Goal: Book appointment/travel/reservation

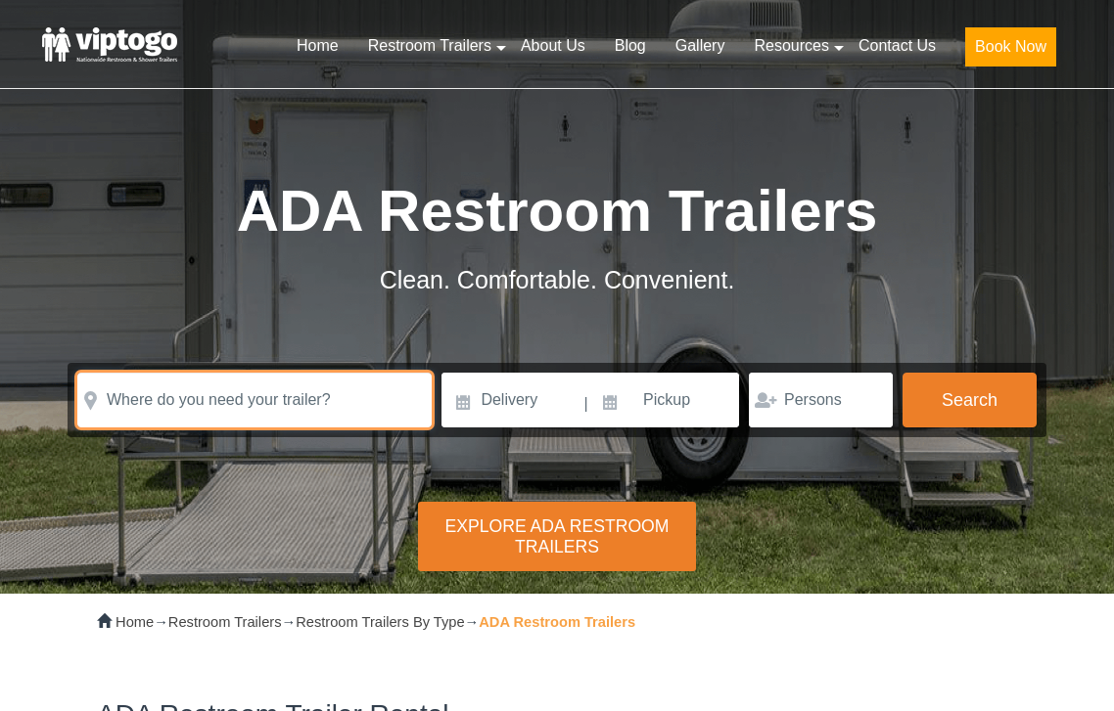
click at [328, 390] on input "text" at bounding box center [254, 400] width 354 height 55
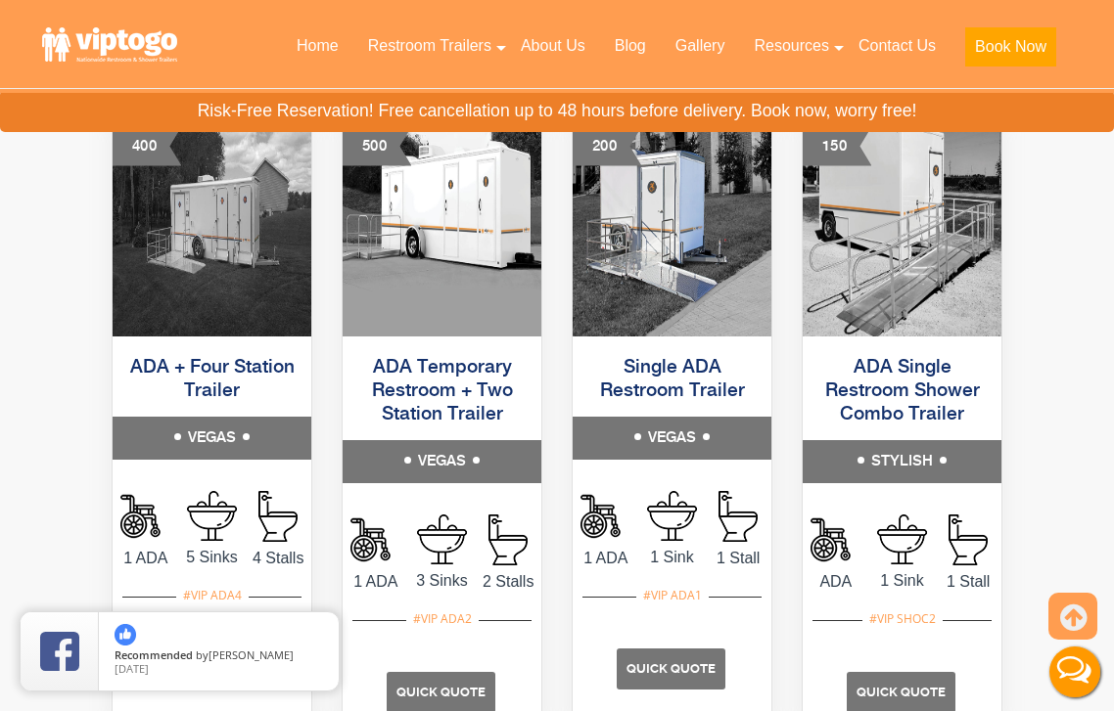
scroll to position [1119, 0]
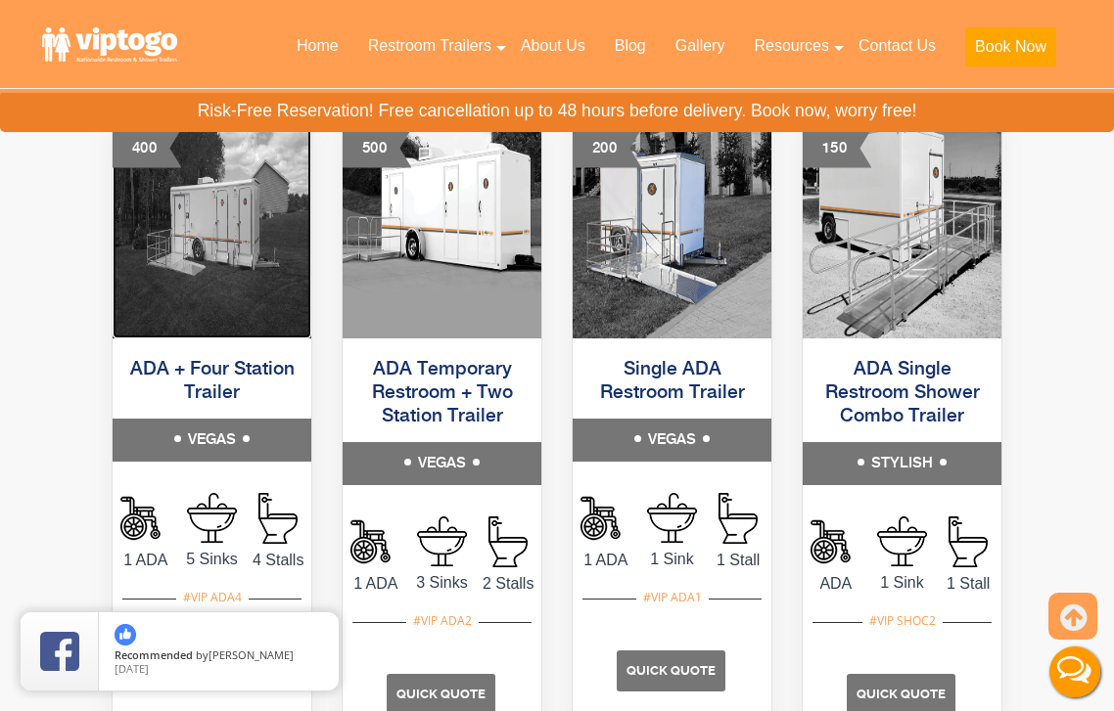
click at [212, 275] on img at bounding box center [212, 226] width 199 height 225
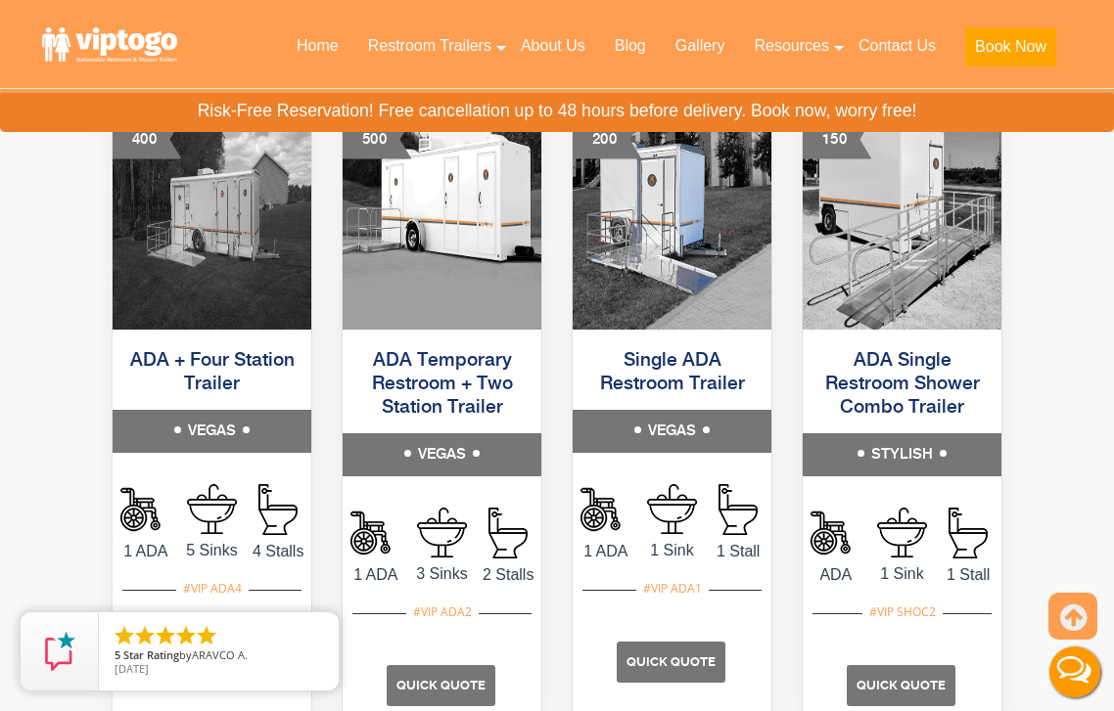
scroll to position [1324, 0]
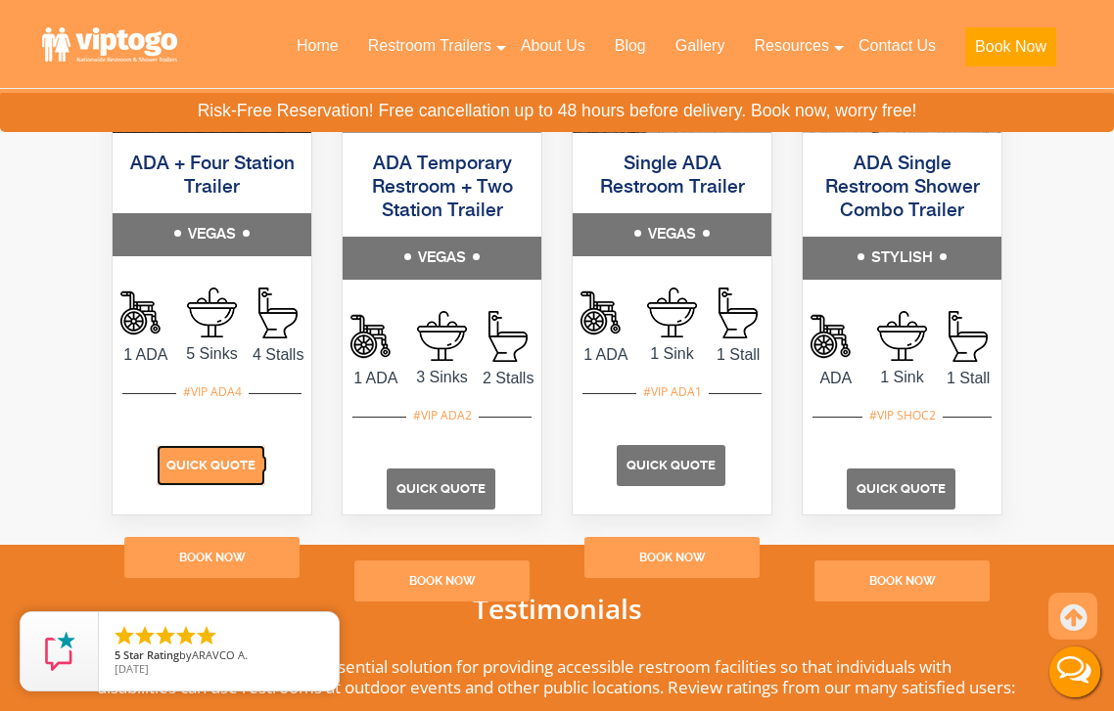
click at [203, 470] on span "Quick Quote" at bounding box center [210, 465] width 89 height 15
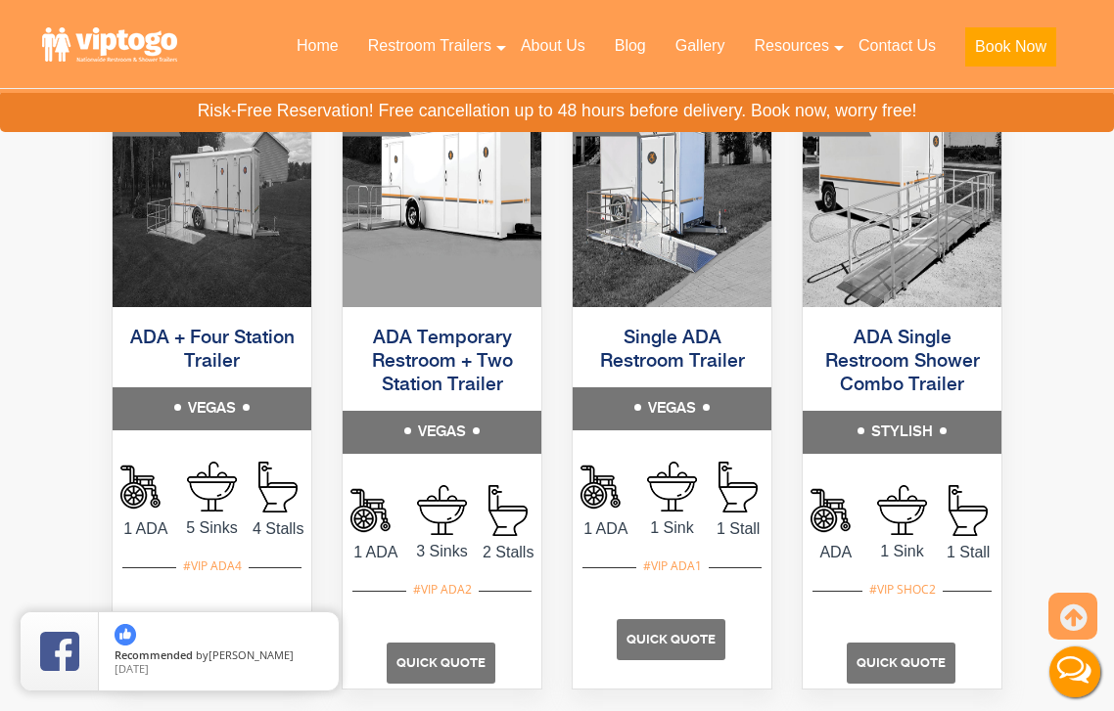
scroll to position [1143, 0]
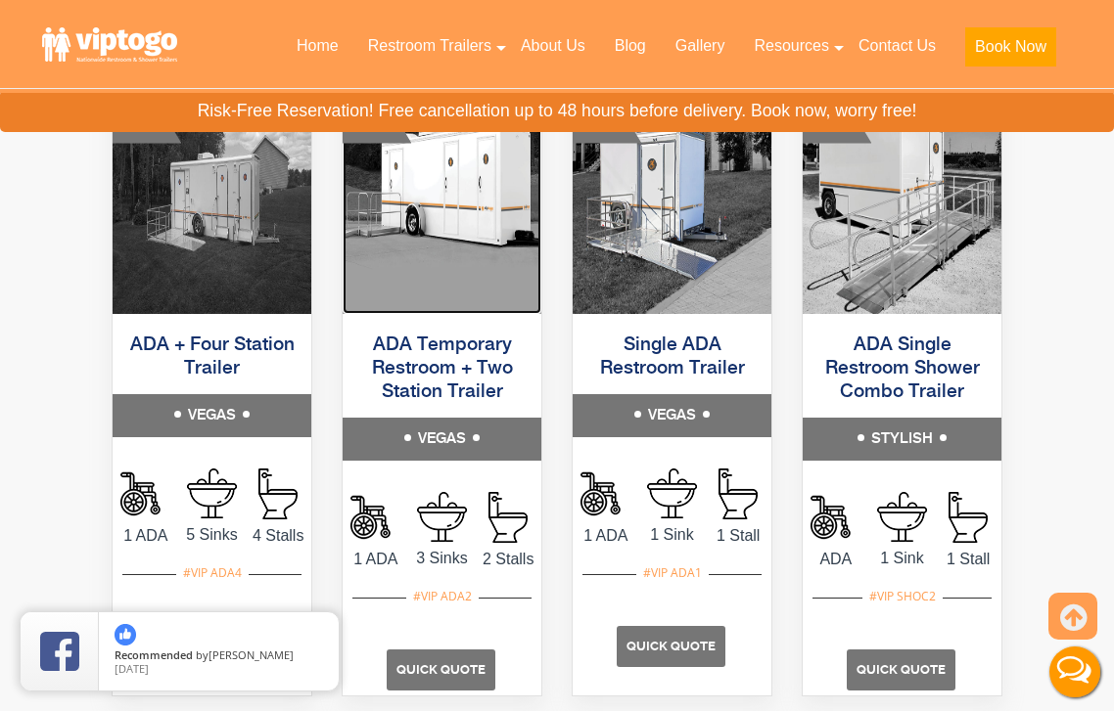
click at [467, 176] on img at bounding box center [442, 201] width 199 height 225
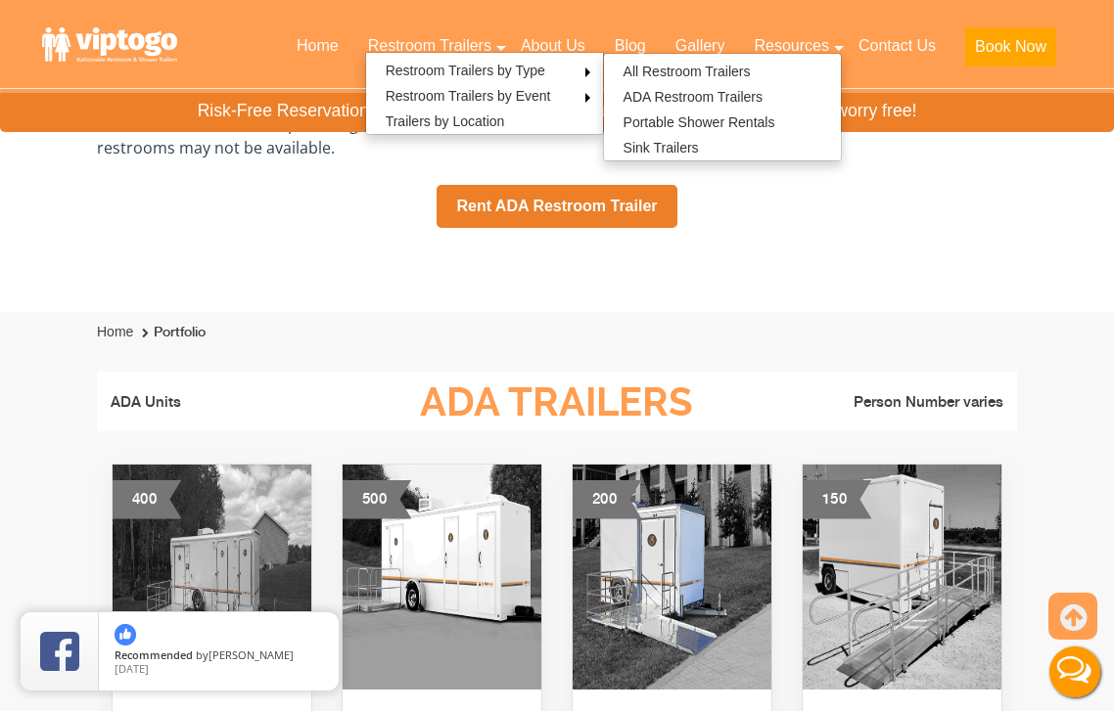
scroll to position [0, 0]
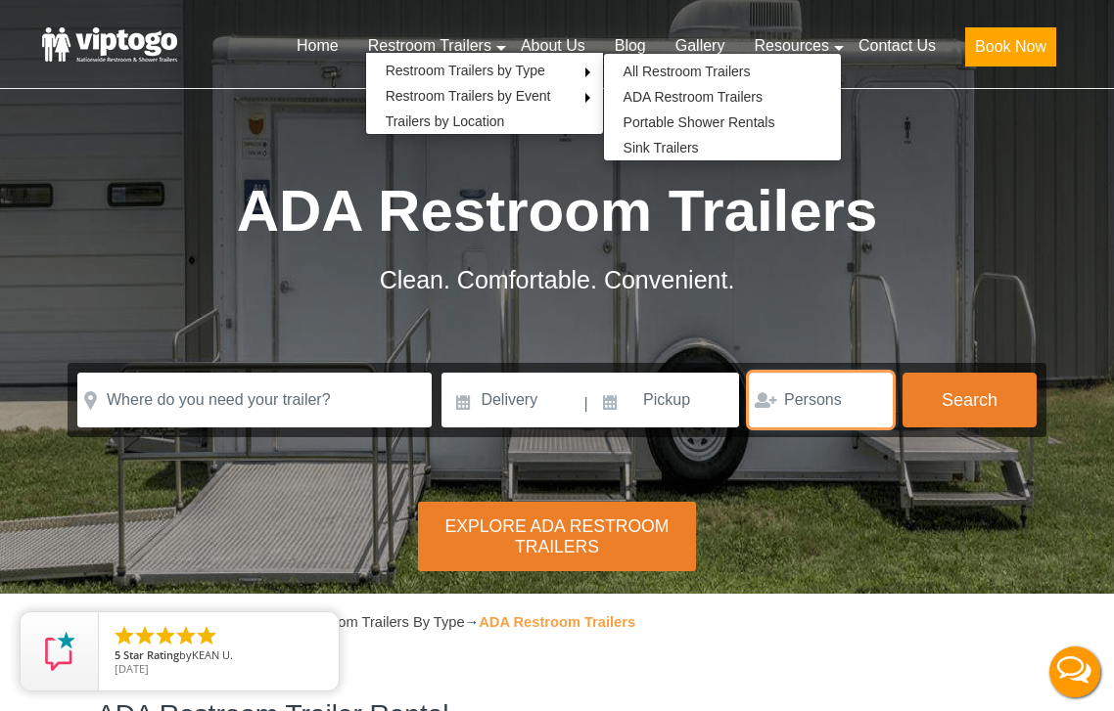
click at [820, 394] on input "number" at bounding box center [821, 400] width 144 height 55
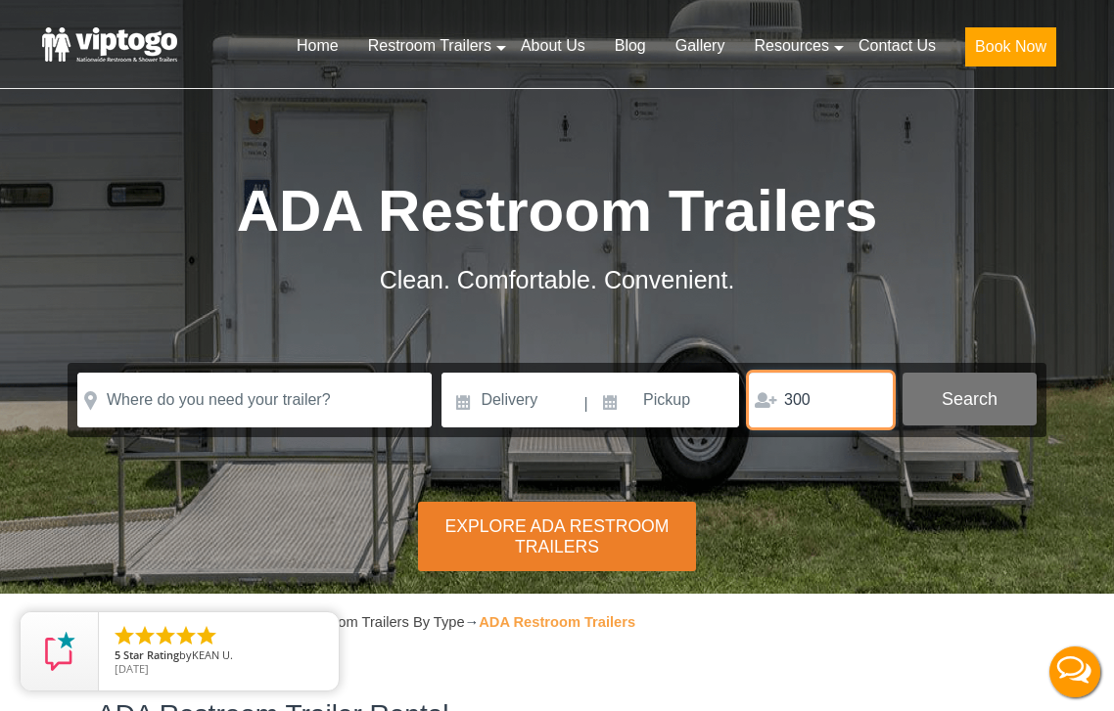
type input "300"
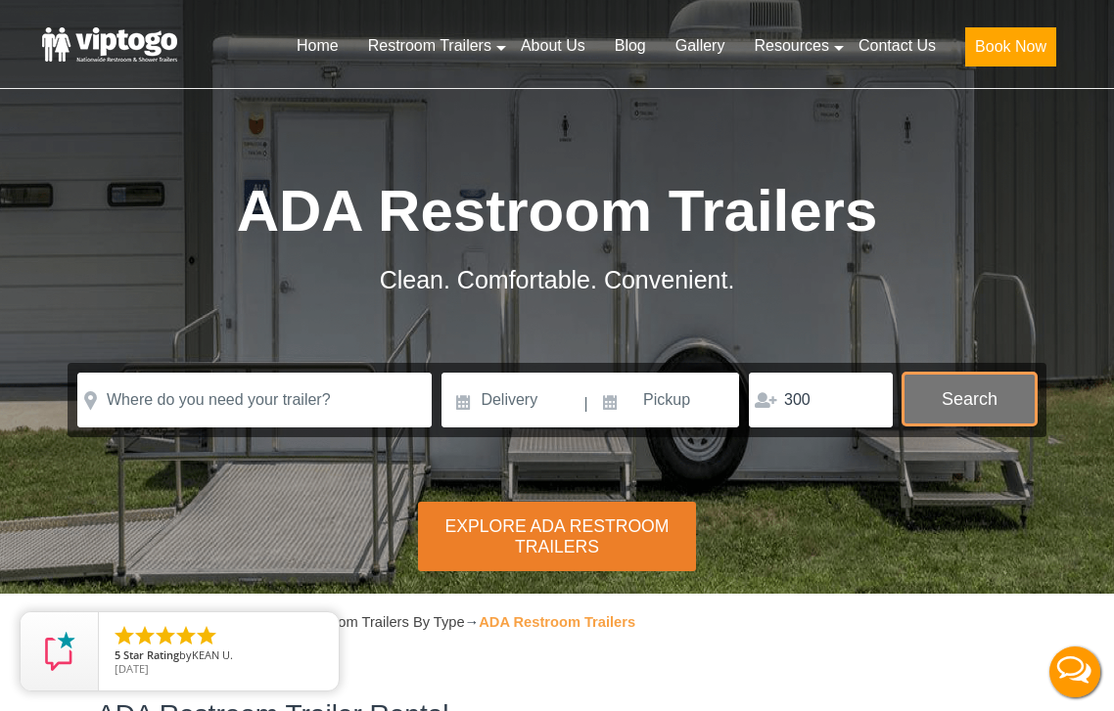
click at [976, 393] on button "Search" at bounding box center [969, 399] width 134 height 53
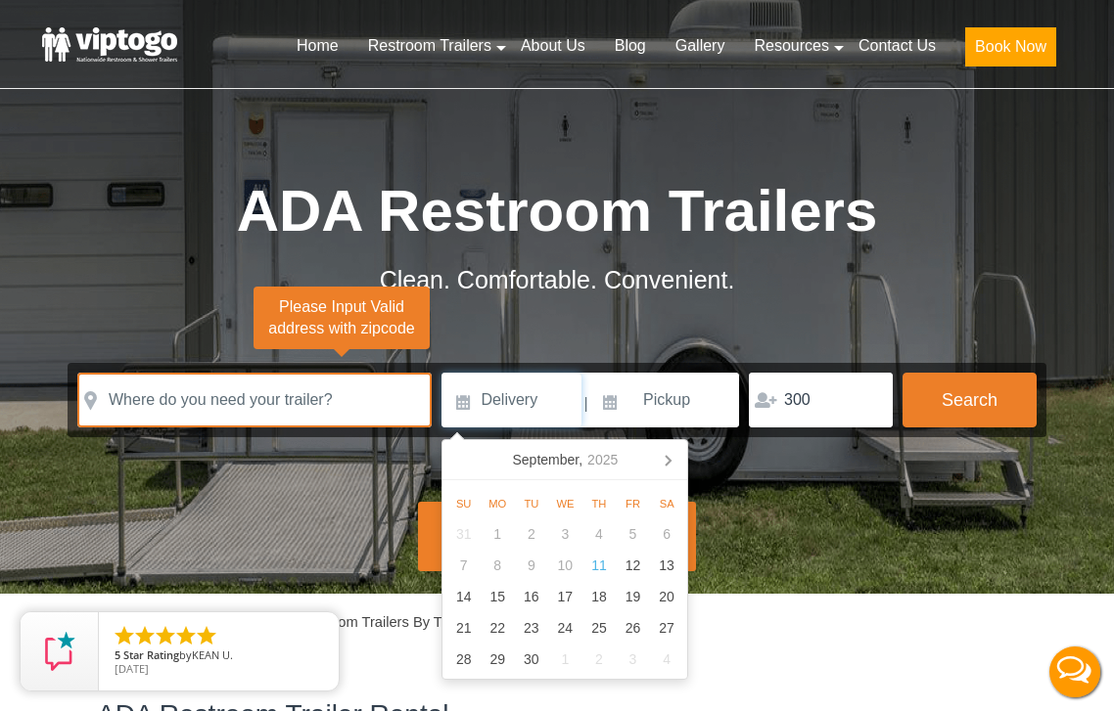
click at [515, 392] on input at bounding box center [511, 400] width 140 height 55
click at [669, 465] on icon at bounding box center [667, 459] width 31 height 31
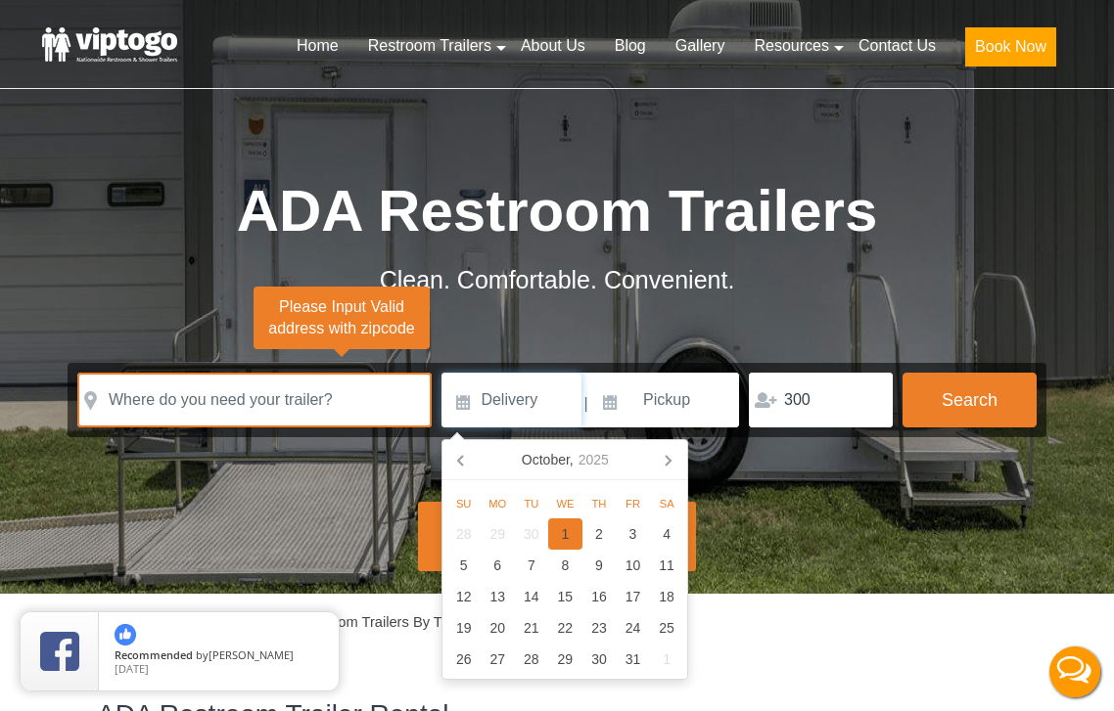
click at [566, 529] on div "1" at bounding box center [565, 534] width 34 height 31
type input "10/01/2025"
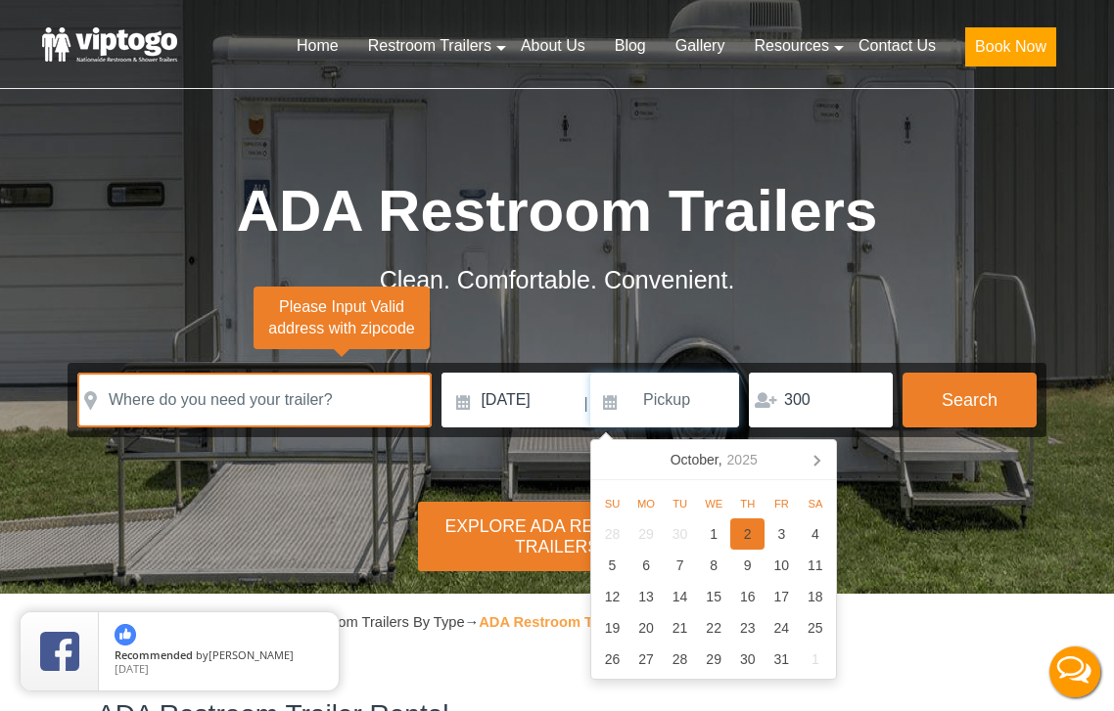
click at [747, 534] on div "2" at bounding box center [747, 534] width 34 height 31
type input "10/02/2025"
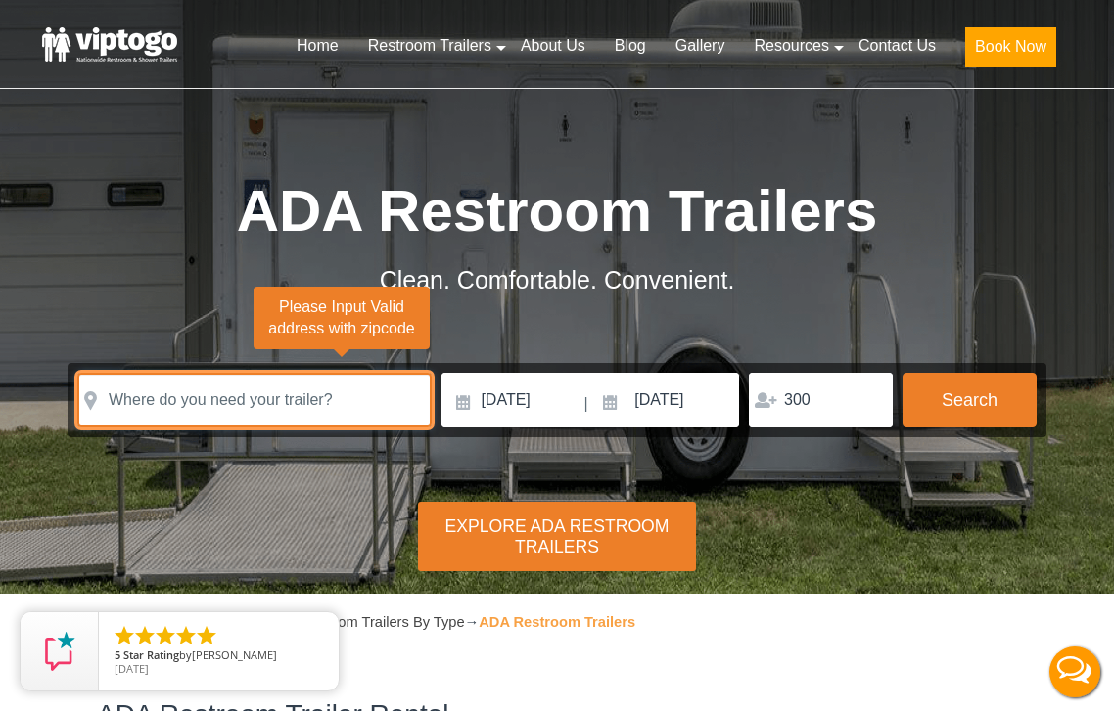
click at [349, 405] on input "text" at bounding box center [254, 400] width 354 height 55
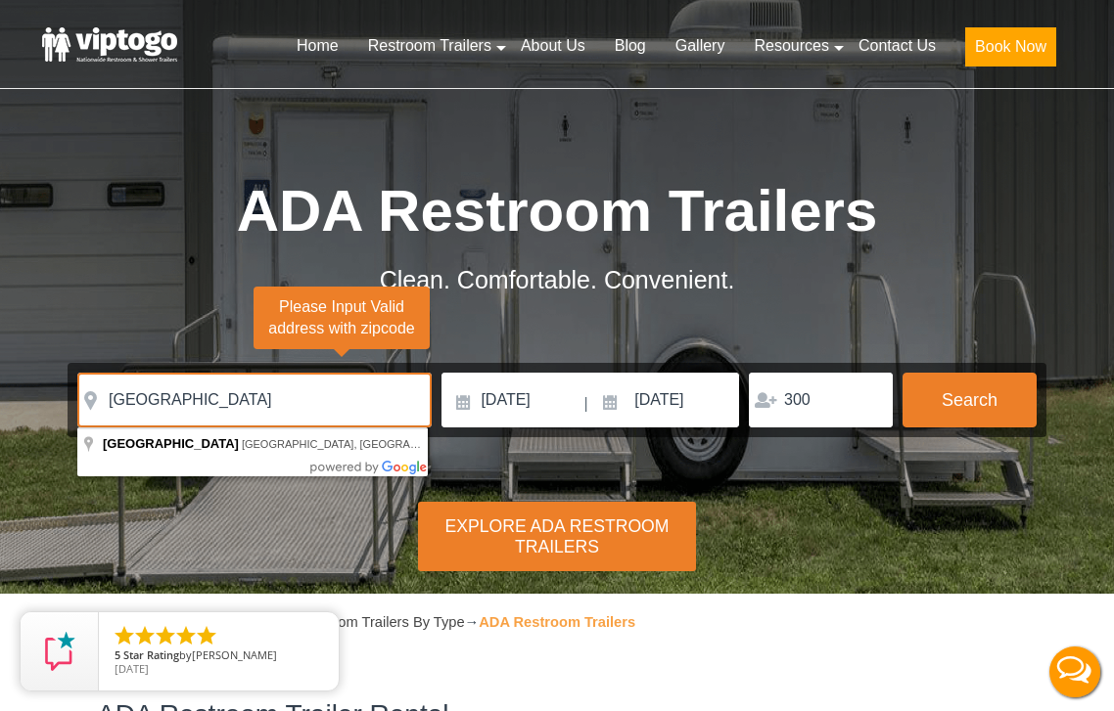
type input "Brooklyn, NY, USA"
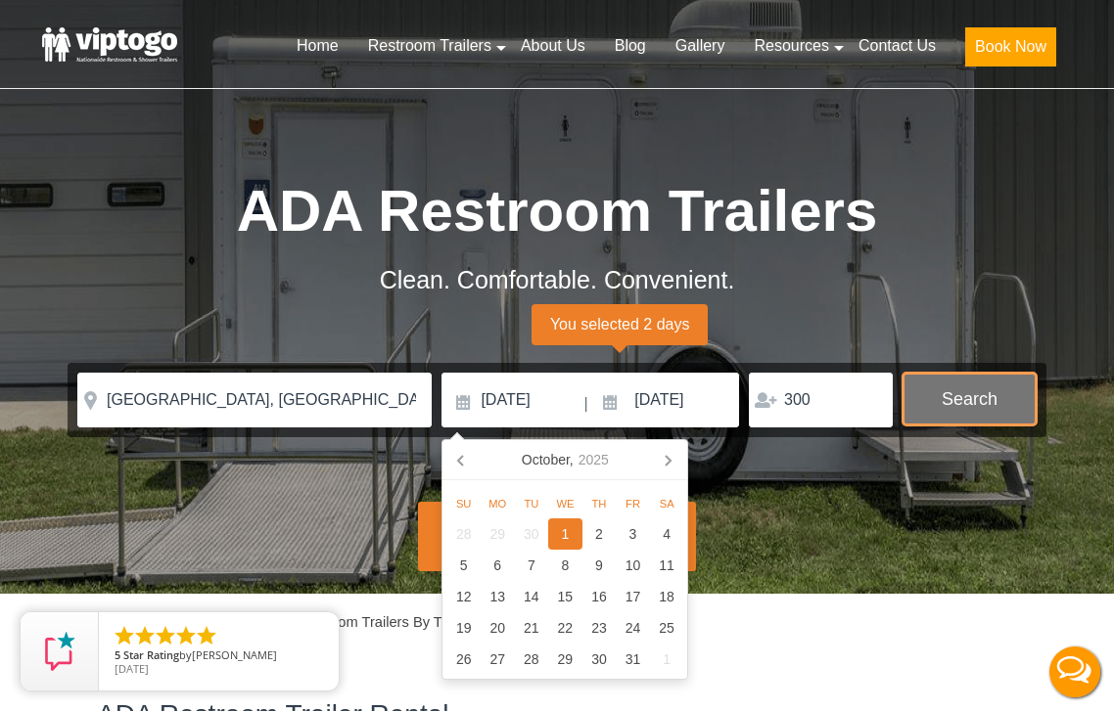
click at [994, 385] on button "Search" at bounding box center [969, 399] width 134 height 53
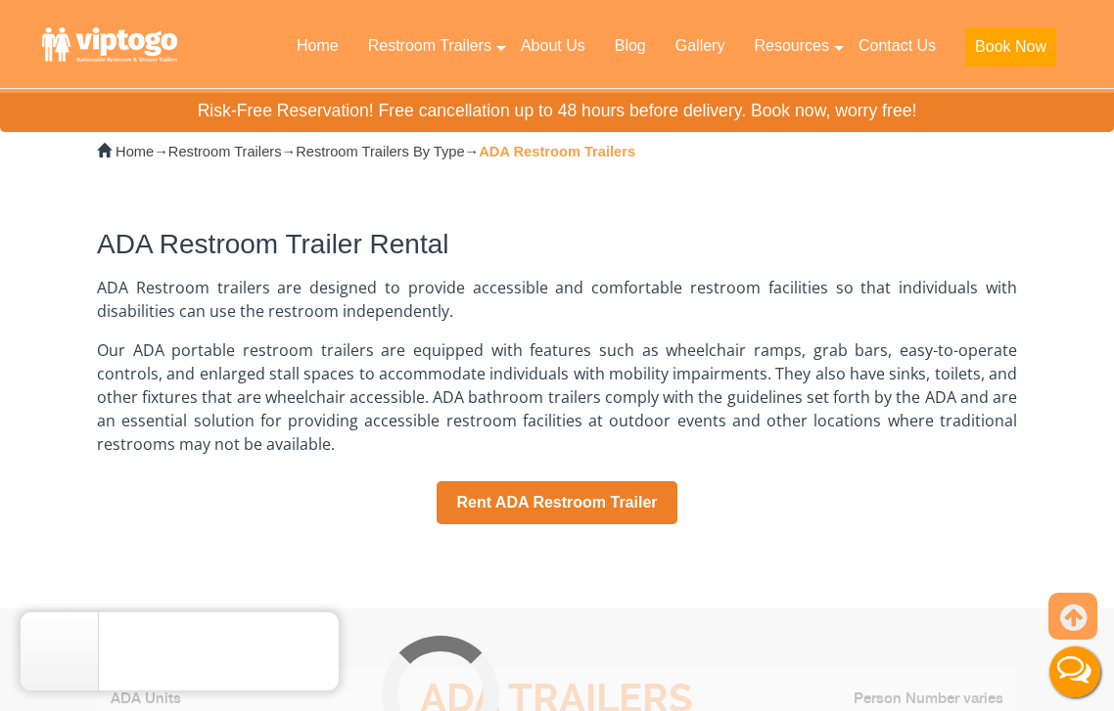
scroll to position [964, 0]
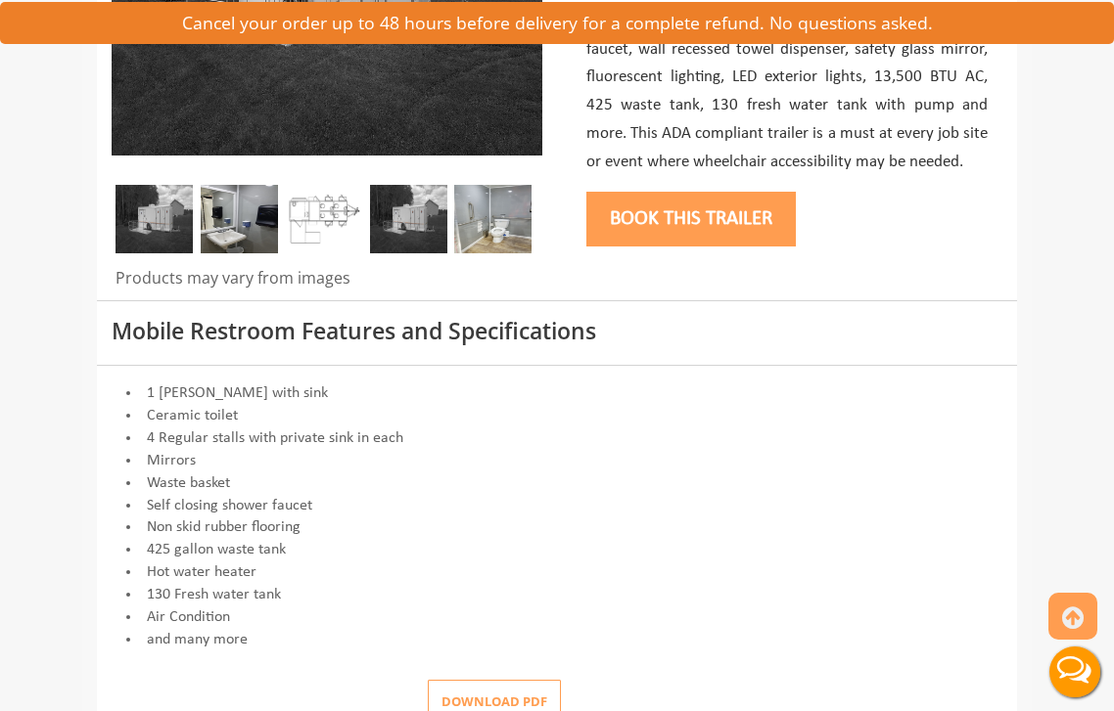
scroll to position [349, 0]
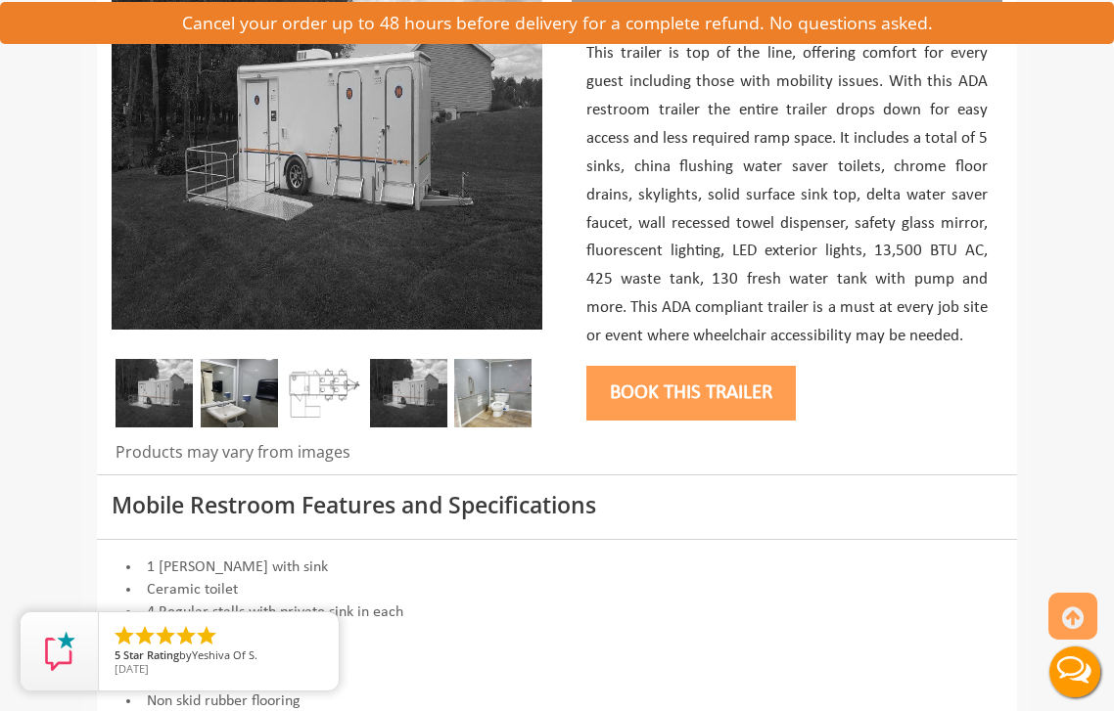
click at [137, 378] on img at bounding box center [153, 393] width 77 height 69
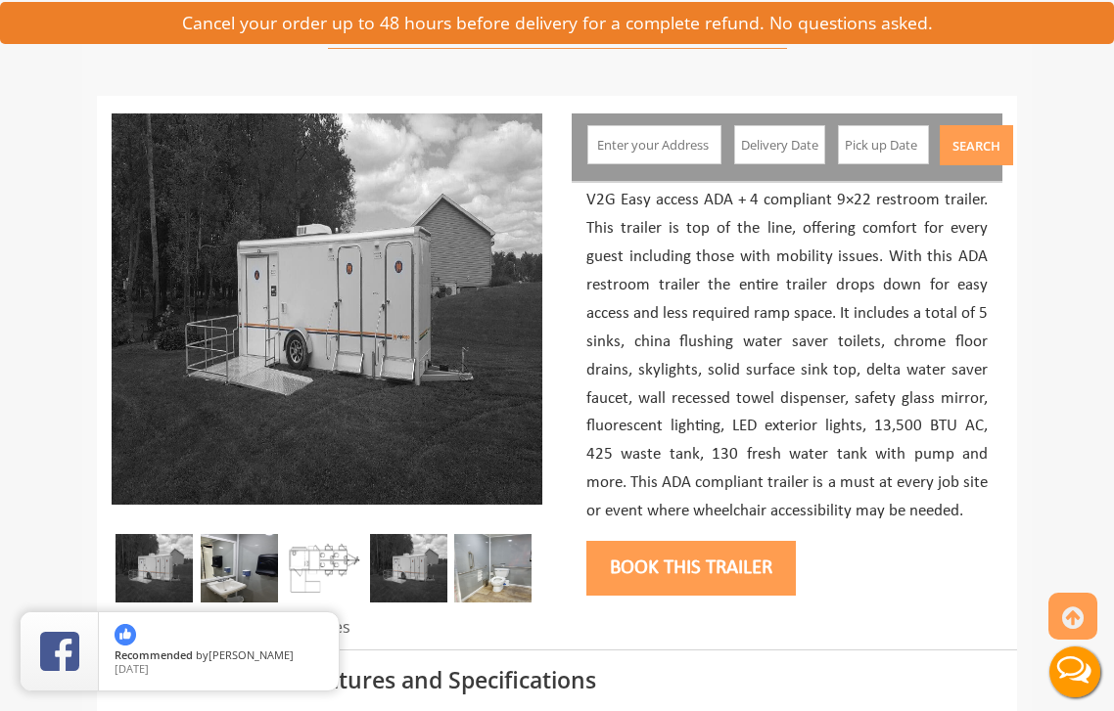
scroll to position [0, 0]
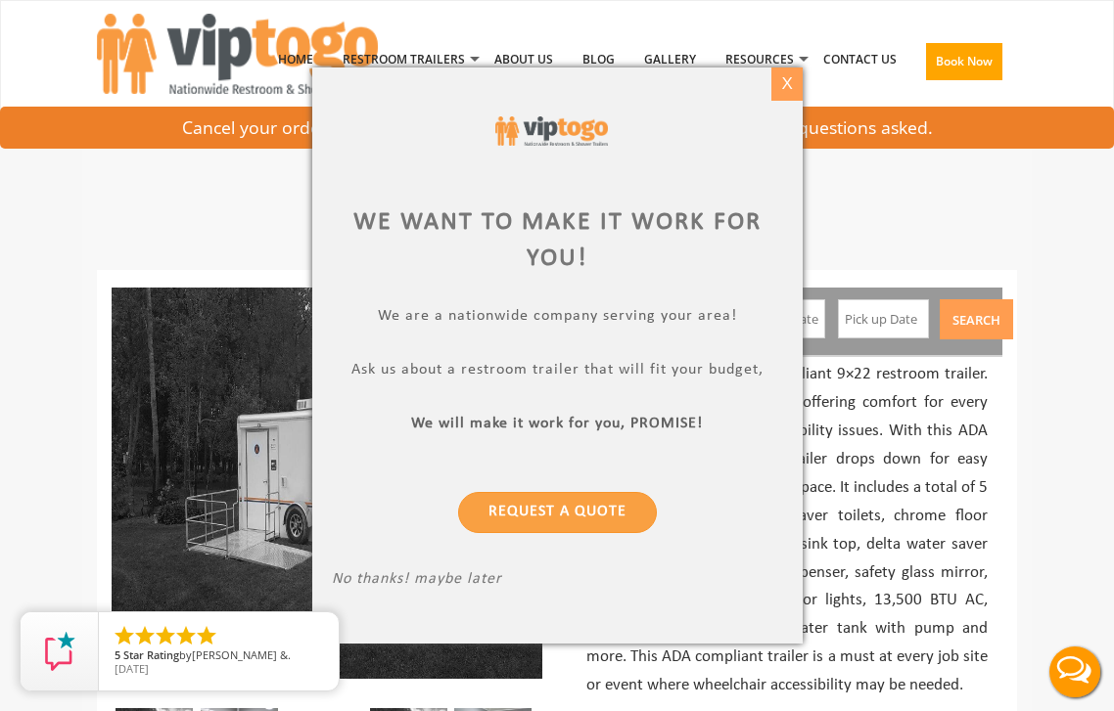
click at [788, 72] on div "X" at bounding box center [786, 84] width 30 height 33
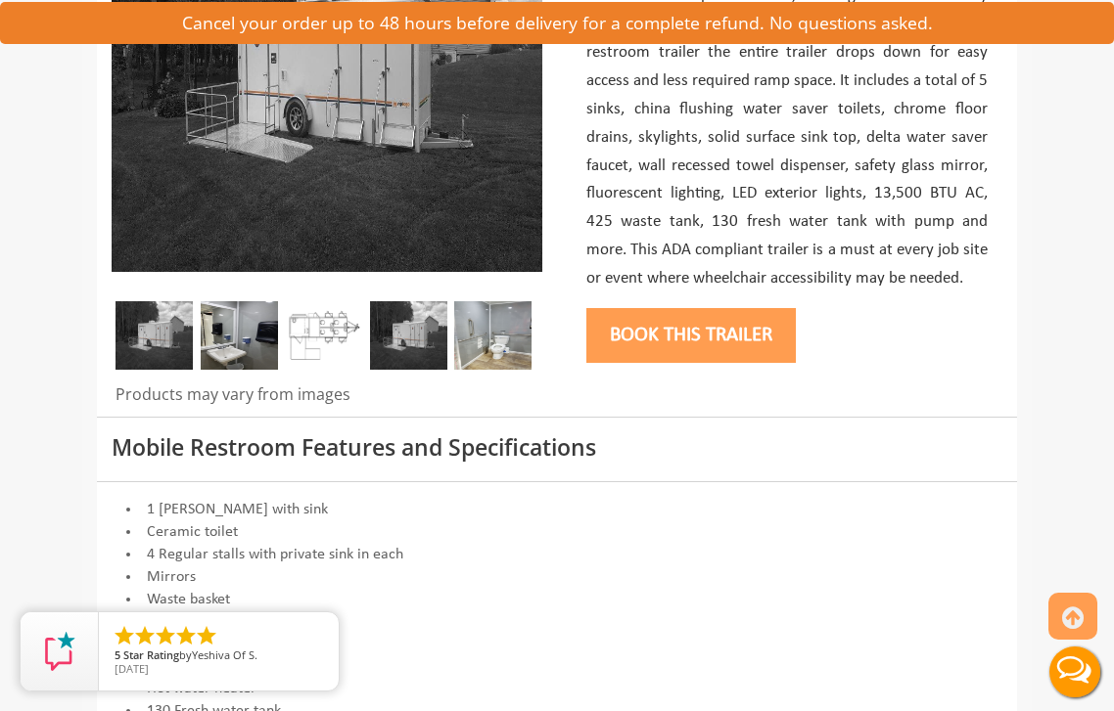
scroll to position [409, 0]
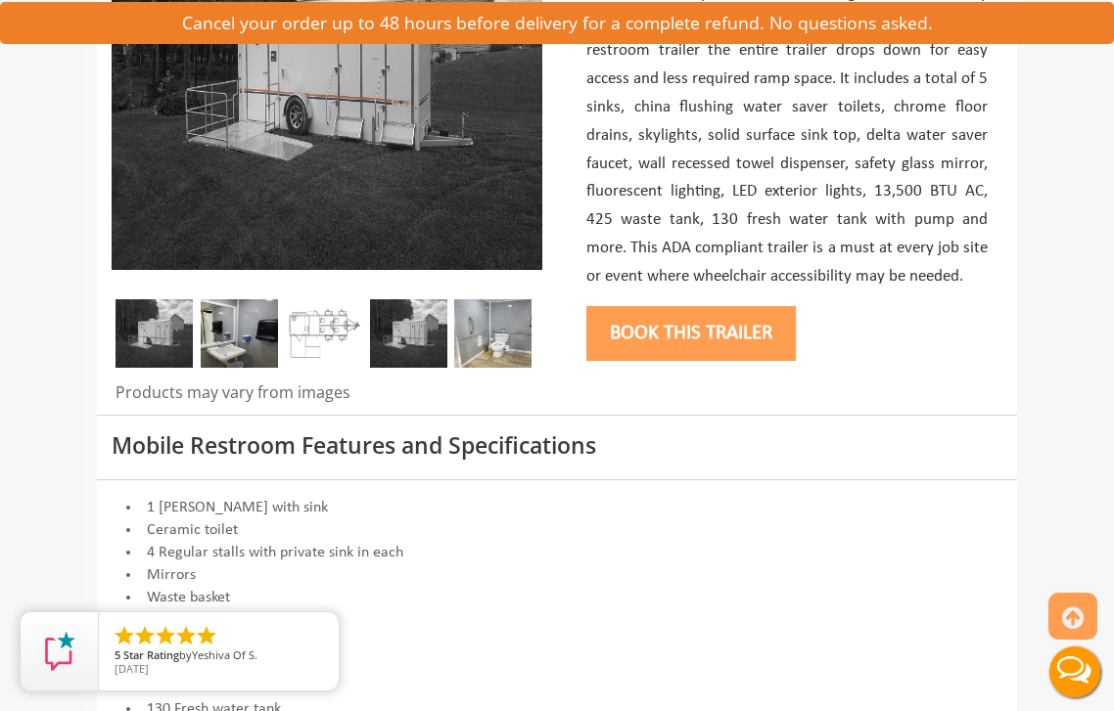
click at [330, 306] on img at bounding box center [323, 333] width 77 height 69
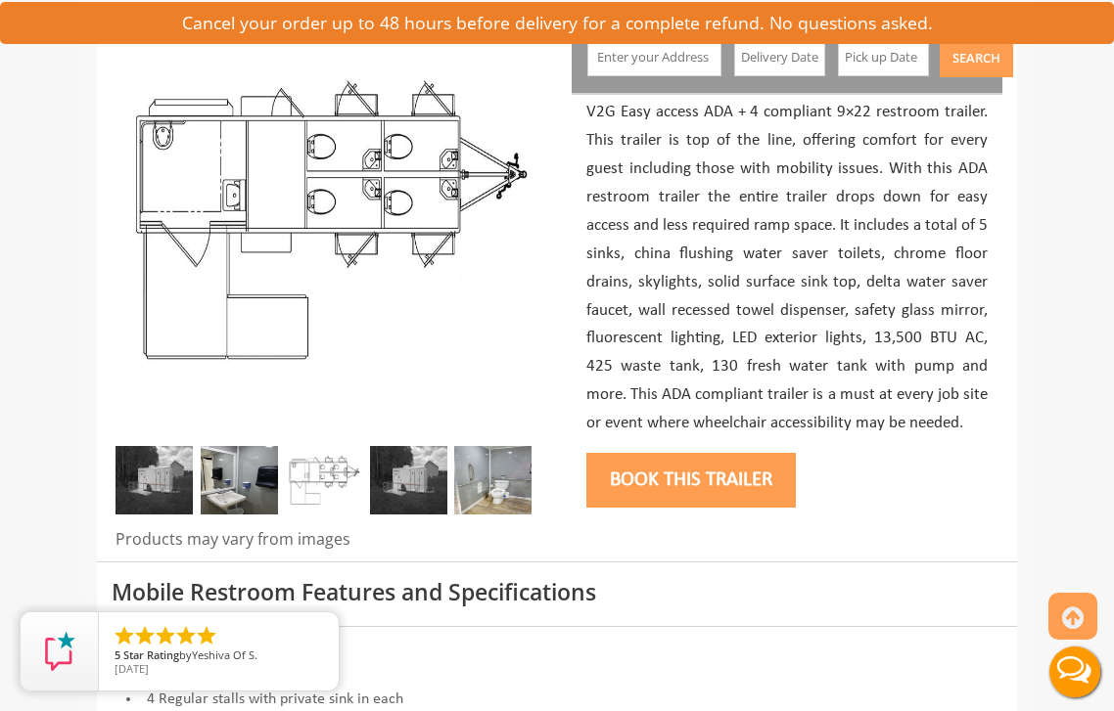
scroll to position [263, 0]
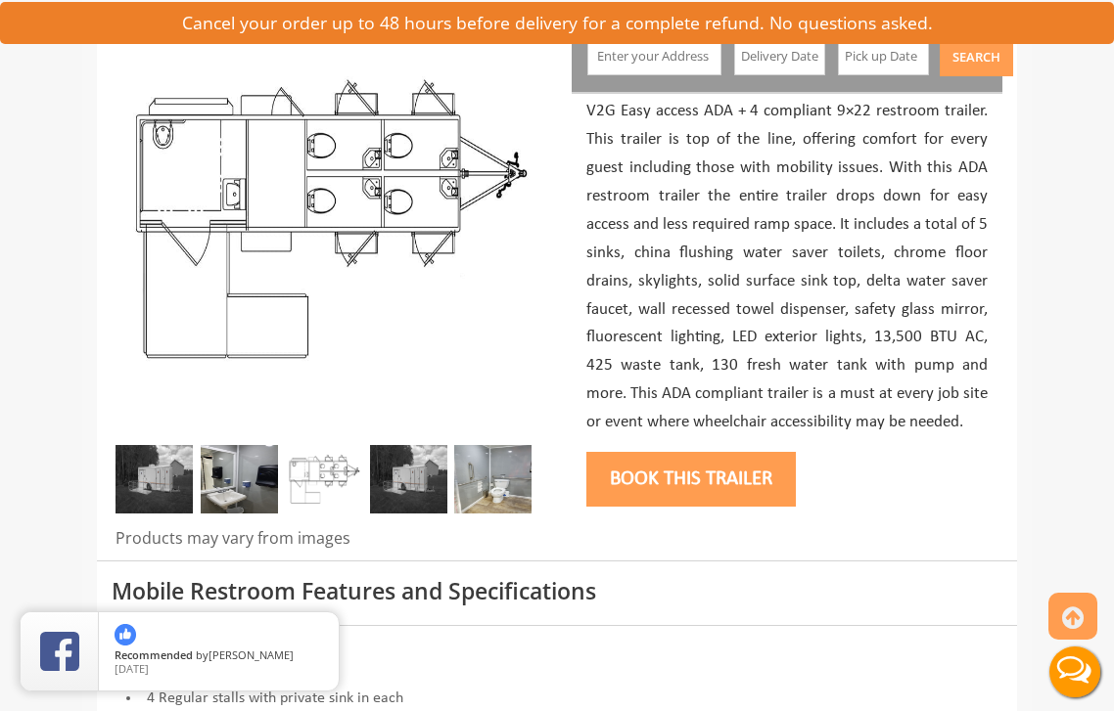
click at [238, 466] on img at bounding box center [239, 479] width 77 height 69
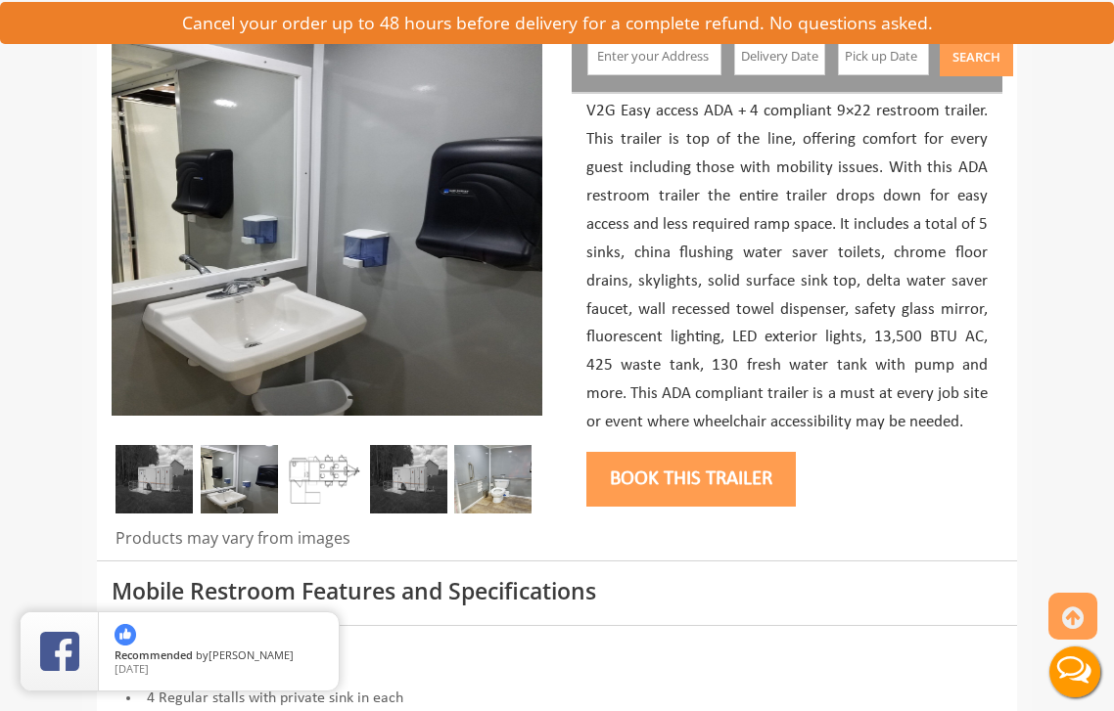
click at [471, 495] on img at bounding box center [492, 479] width 77 height 69
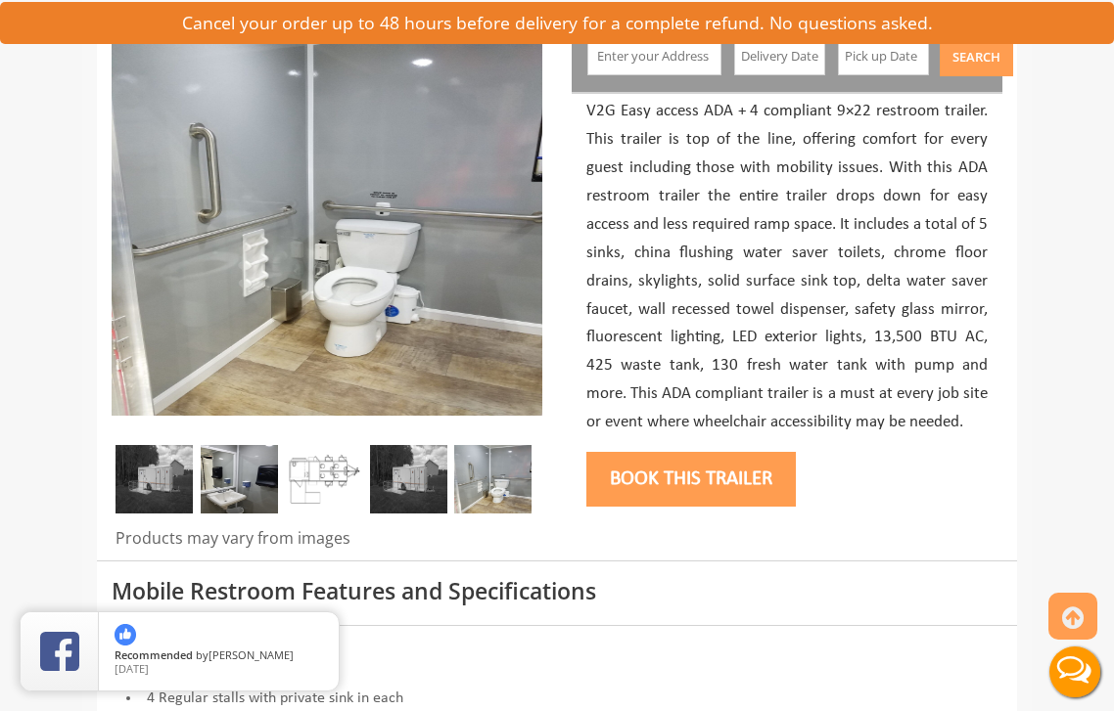
click at [145, 469] on img at bounding box center [153, 479] width 77 height 69
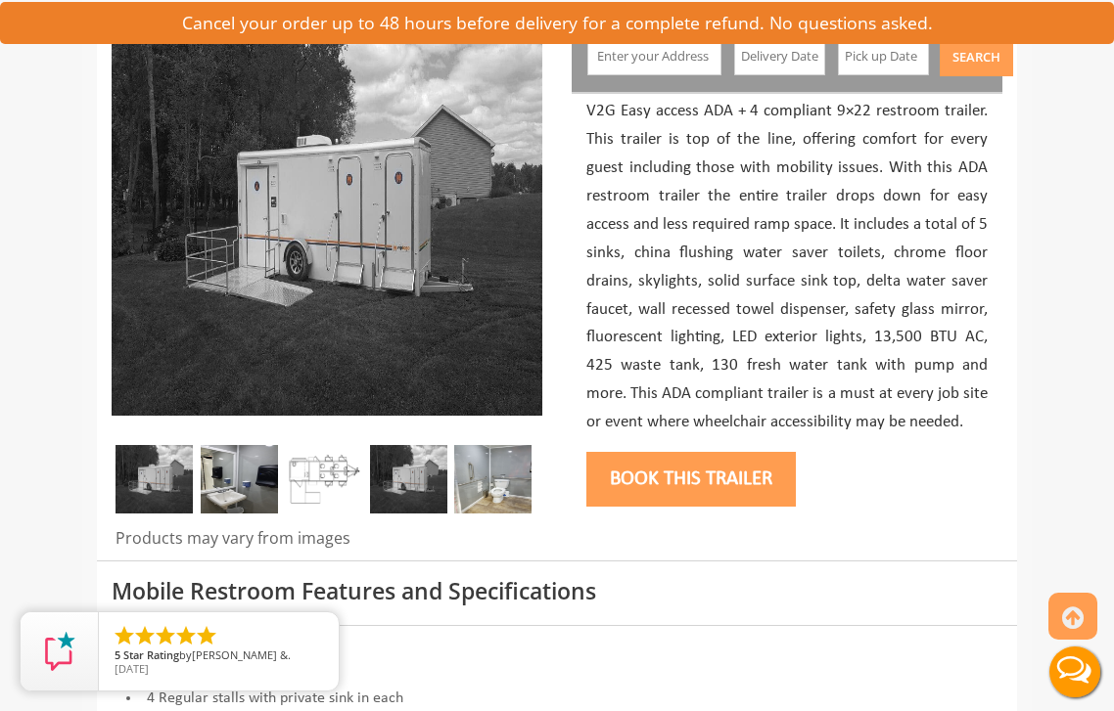
click at [243, 474] on img at bounding box center [239, 479] width 77 height 69
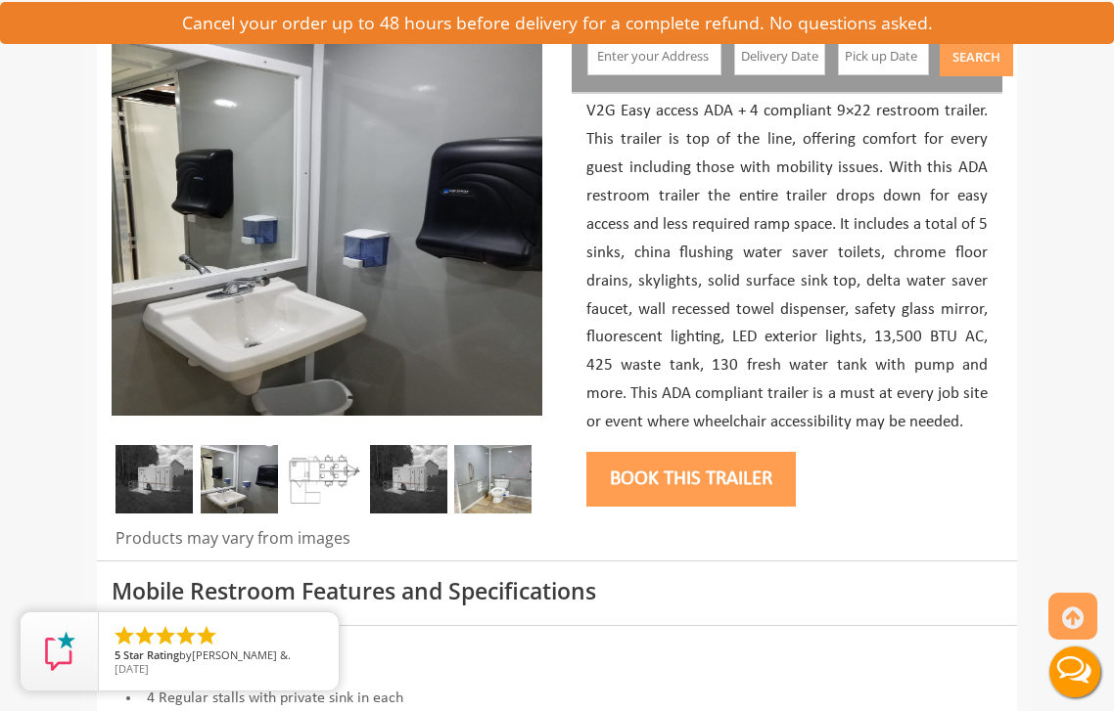
click at [326, 468] on img at bounding box center [323, 479] width 77 height 69
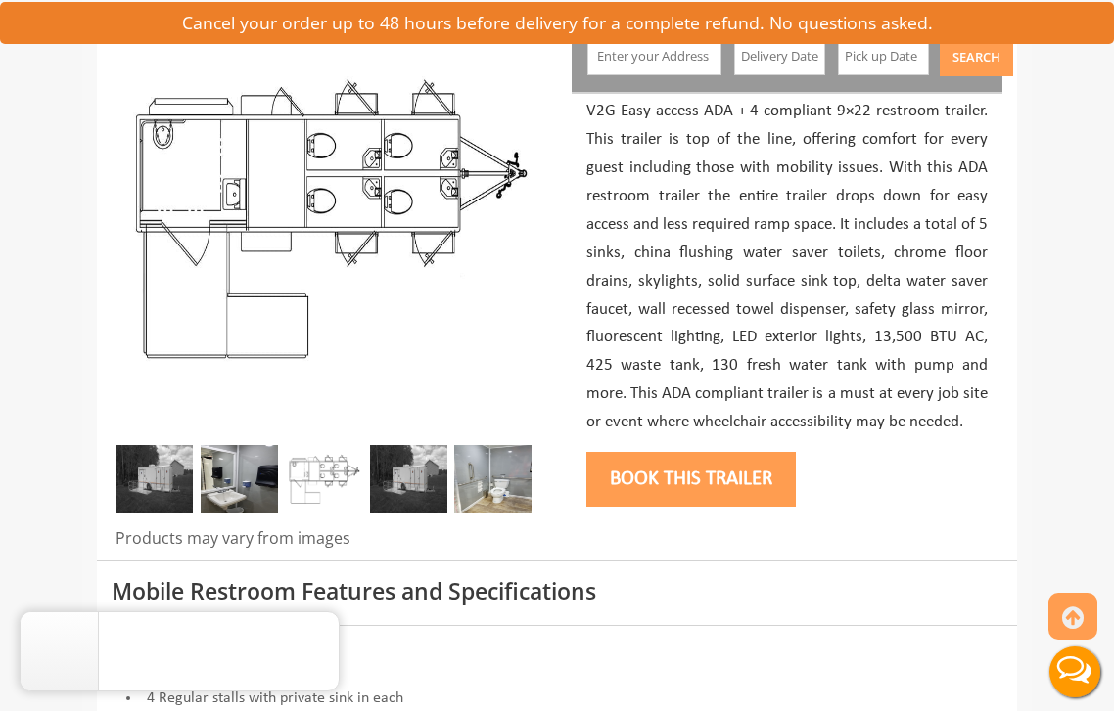
click at [173, 477] on img at bounding box center [153, 479] width 77 height 69
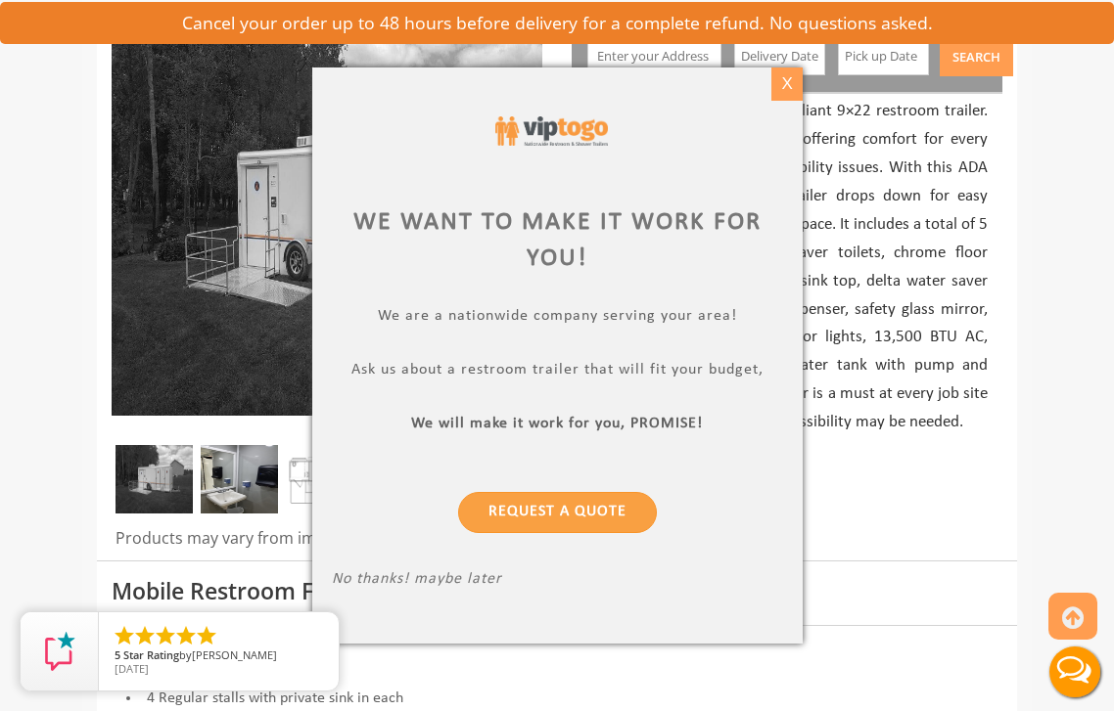
click at [783, 86] on div "X" at bounding box center [786, 84] width 30 height 33
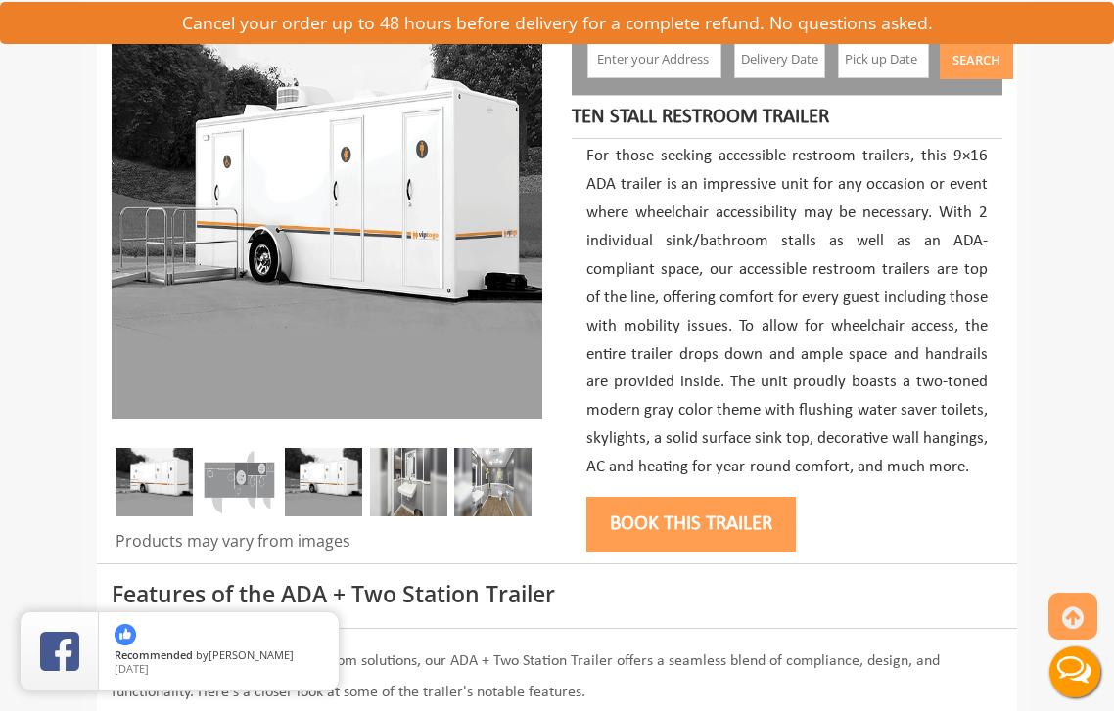
scroll to position [262, 0]
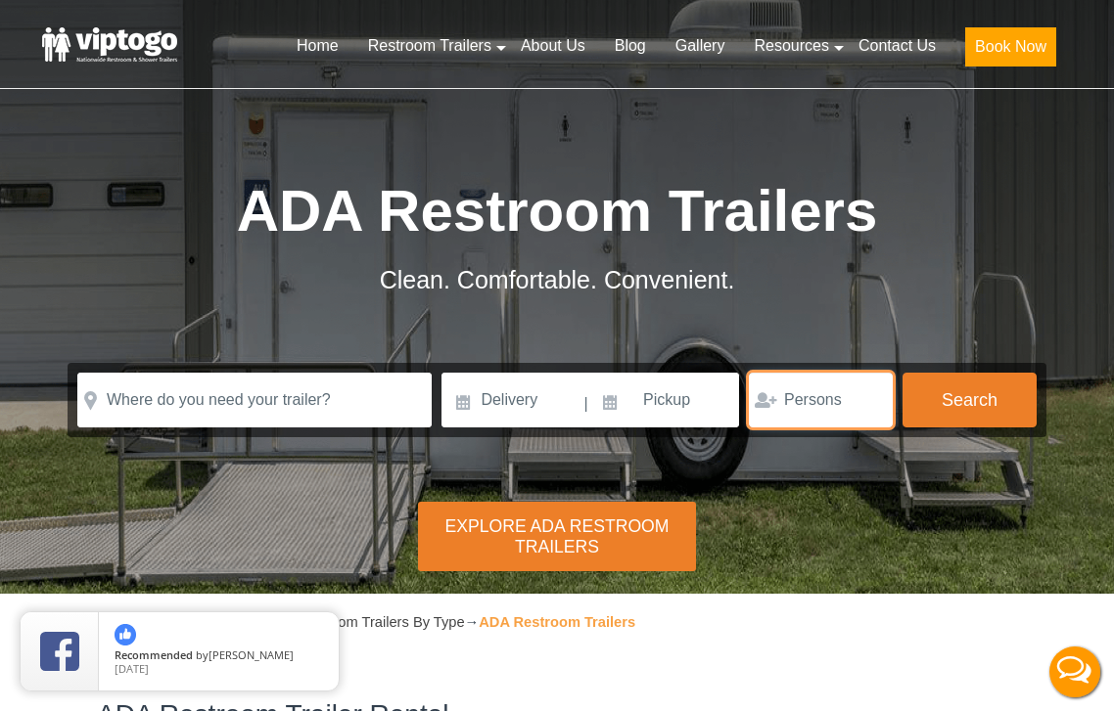
click at [835, 400] on input "number" at bounding box center [821, 400] width 144 height 55
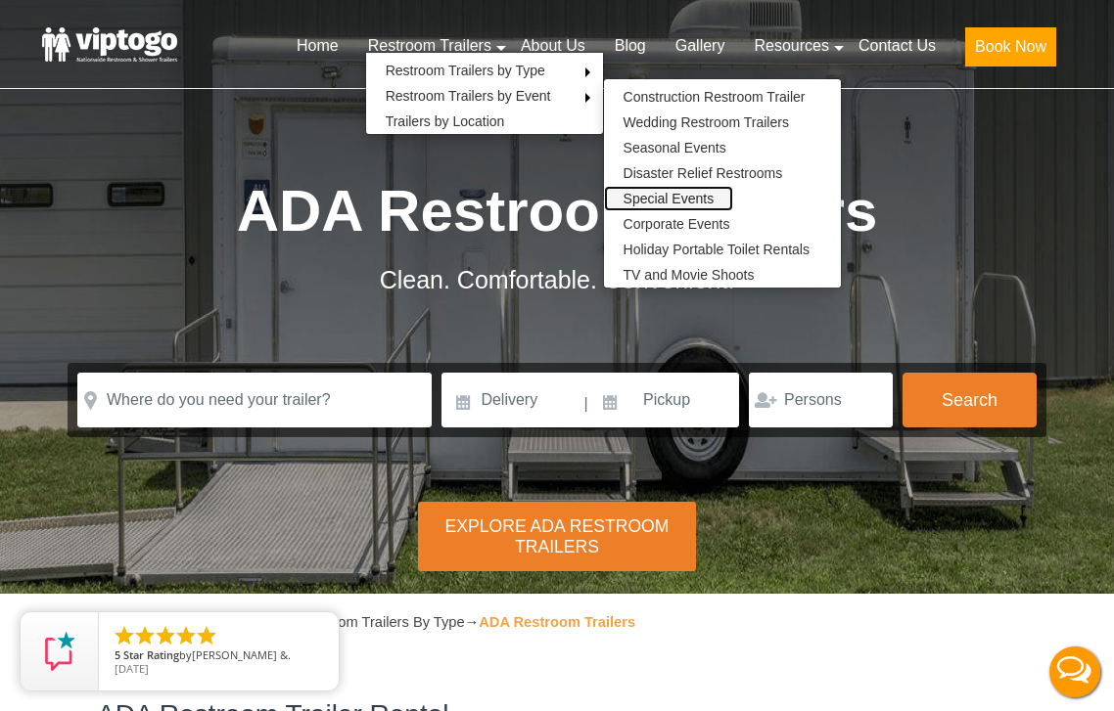
click at [692, 202] on link "Special Events" at bounding box center [669, 198] width 130 height 25
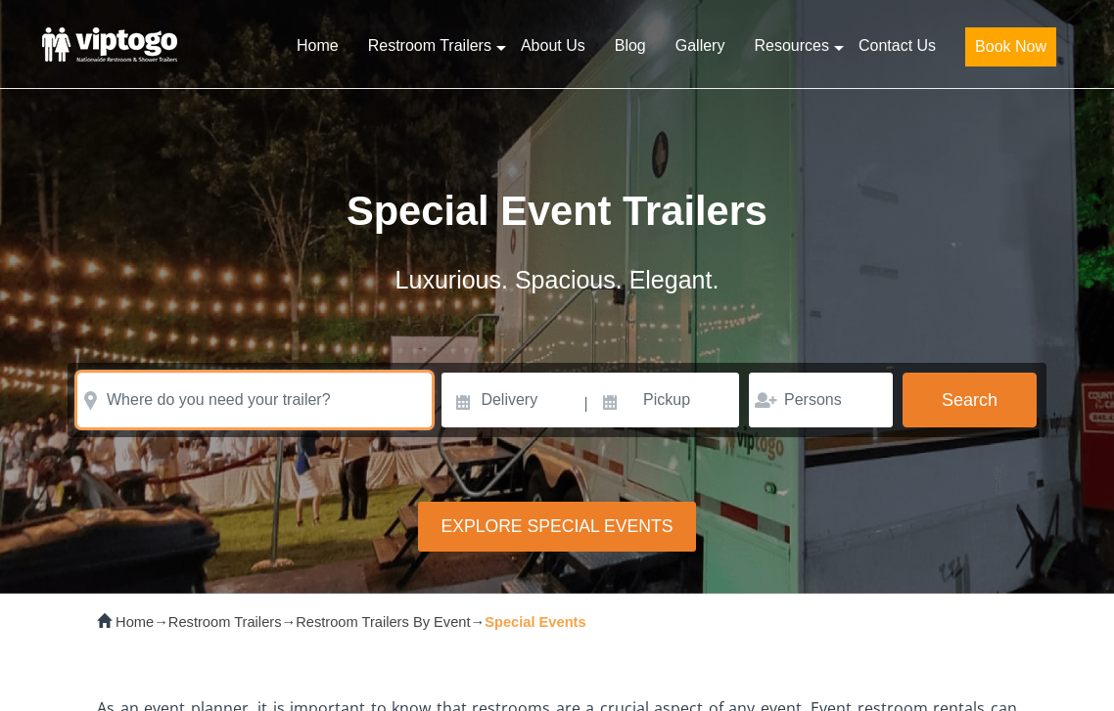
click at [266, 418] on input "text" at bounding box center [254, 400] width 354 height 55
type input "b"
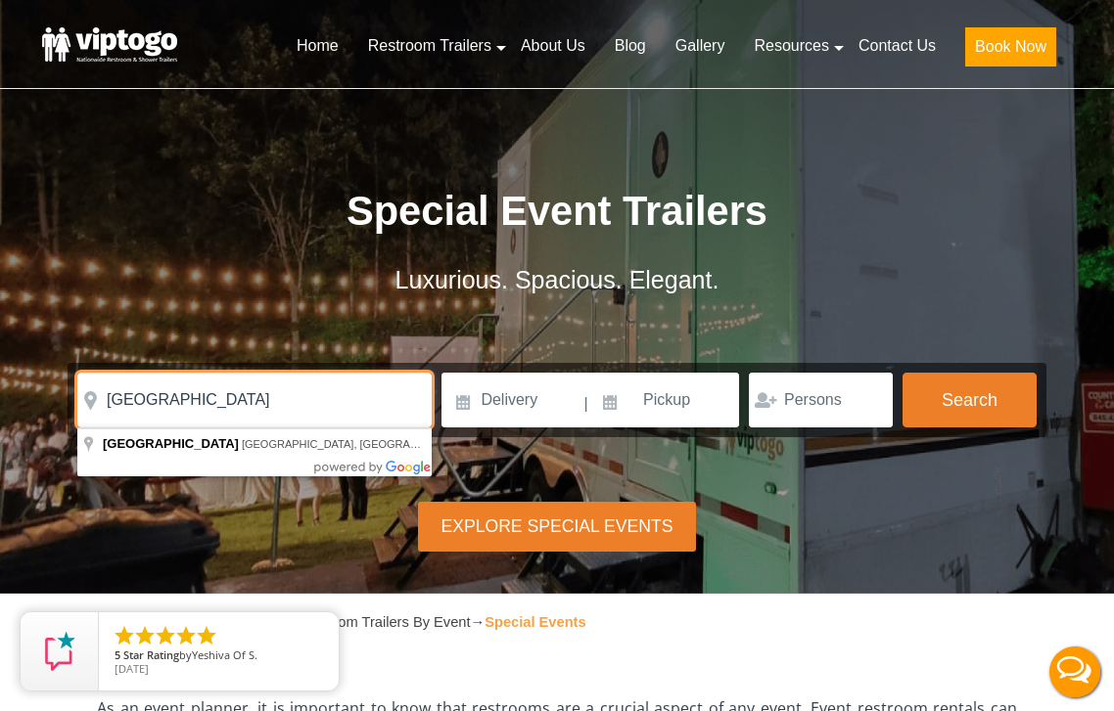
type input "brooklyn"
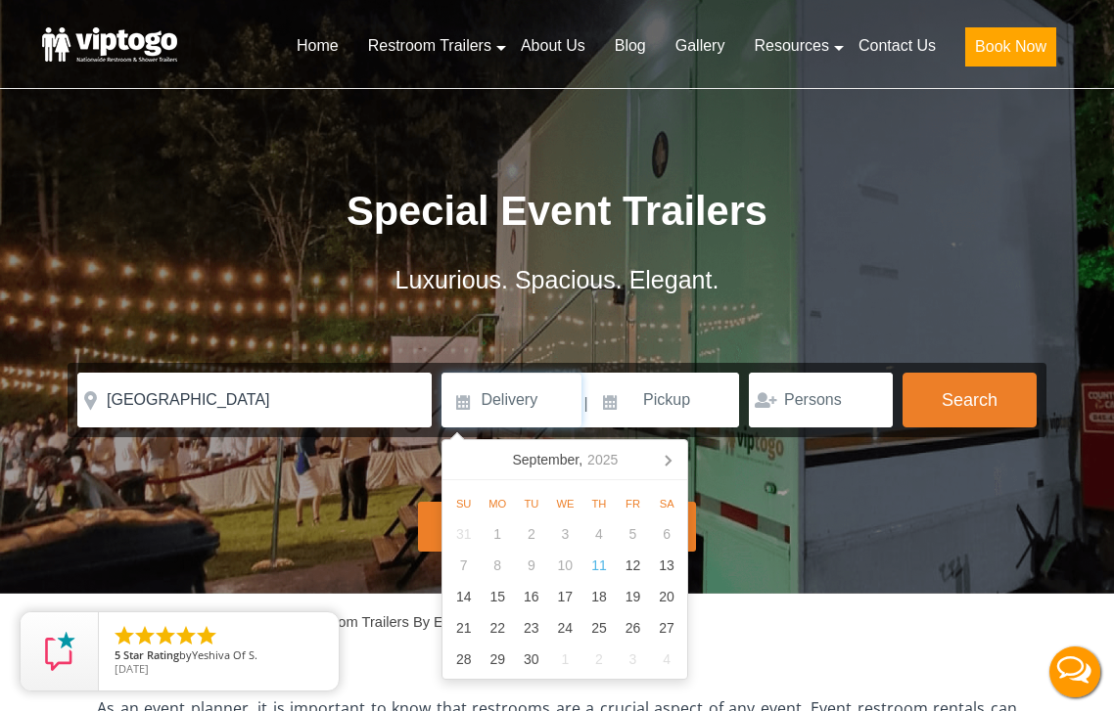
click at [500, 402] on input at bounding box center [511, 400] width 140 height 55
click at [666, 460] on icon at bounding box center [667, 459] width 31 height 31
click at [564, 526] on div "1" at bounding box center [565, 534] width 34 height 31
type input "10/01/2025"
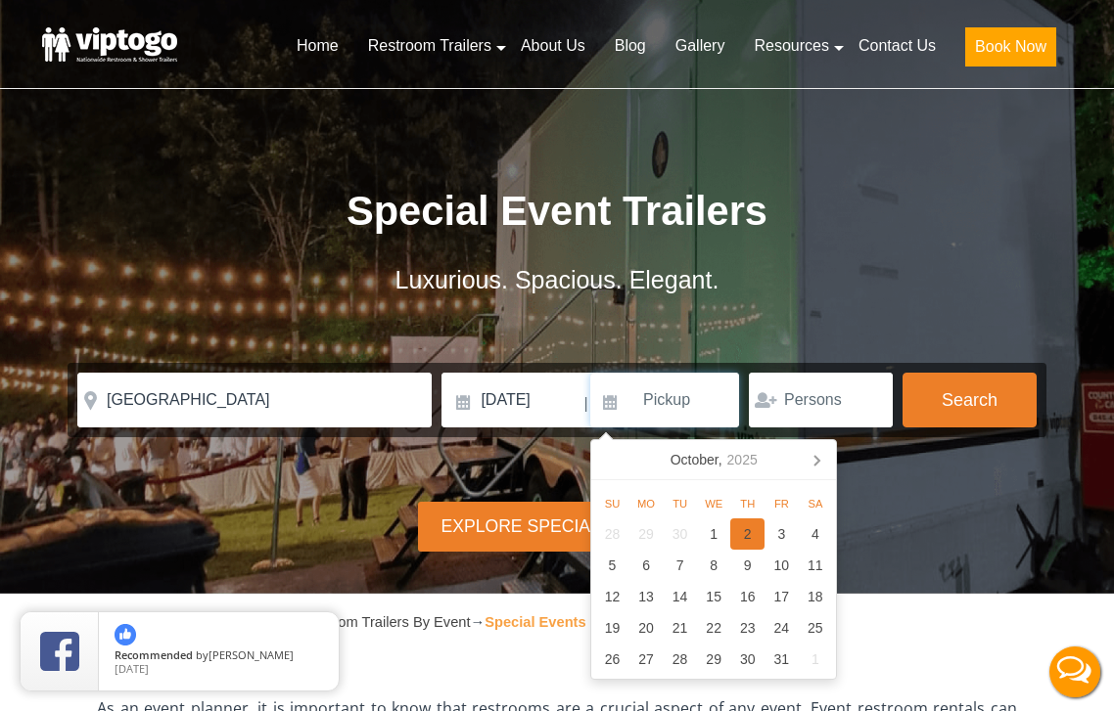
click at [742, 531] on div "2" at bounding box center [747, 534] width 34 height 31
type input "[DATE]"
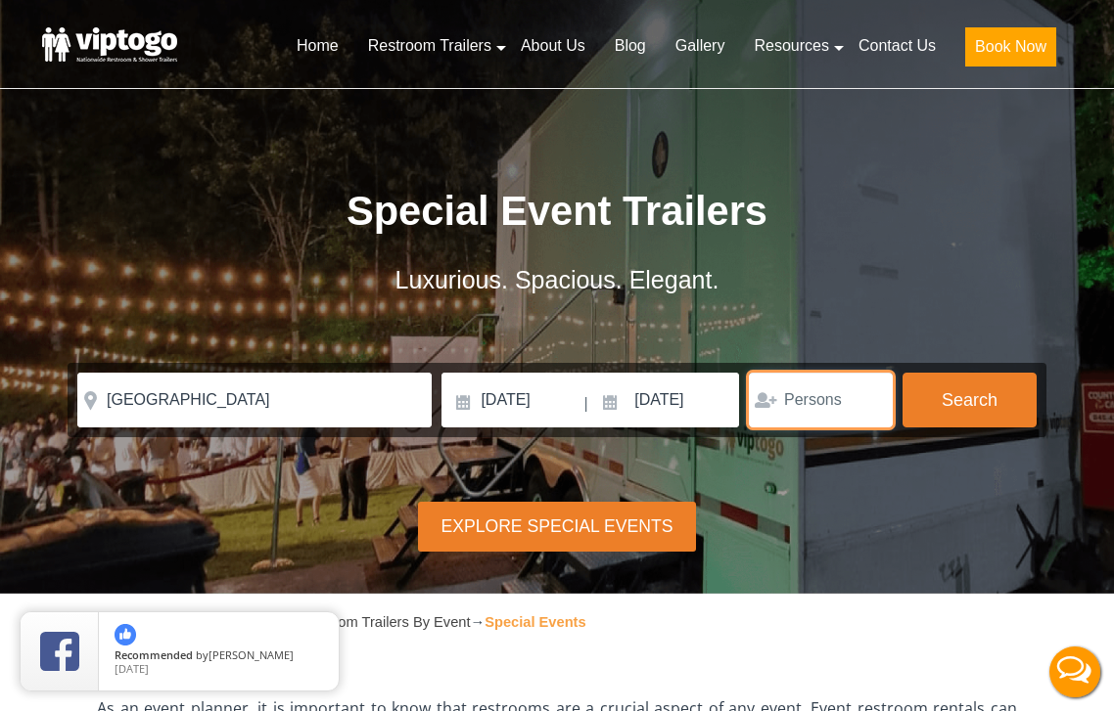
click at [819, 409] on input "number" at bounding box center [821, 400] width 144 height 55
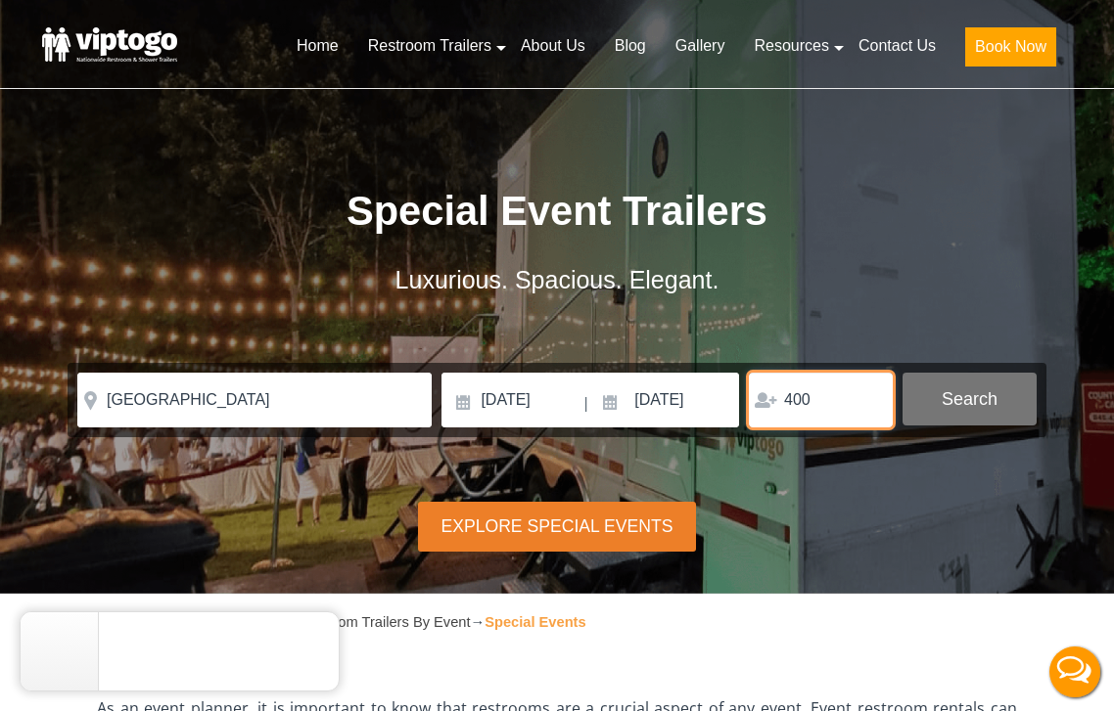
type input "400"
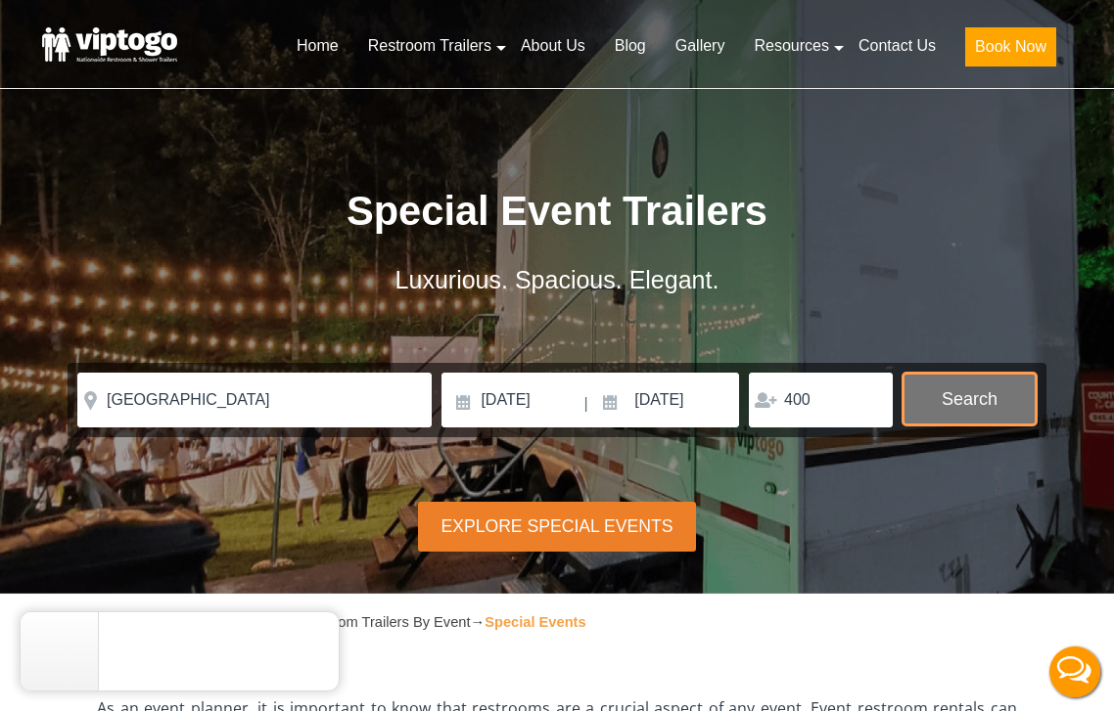
click at [995, 380] on button "Search" at bounding box center [969, 399] width 134 height 53
click at [968, 399] on button "Search" at bounding box center [969, 399] width 134 height 53
click at [972, 406] on button "Search" at bounding box center [969, 399] width 134 height 53
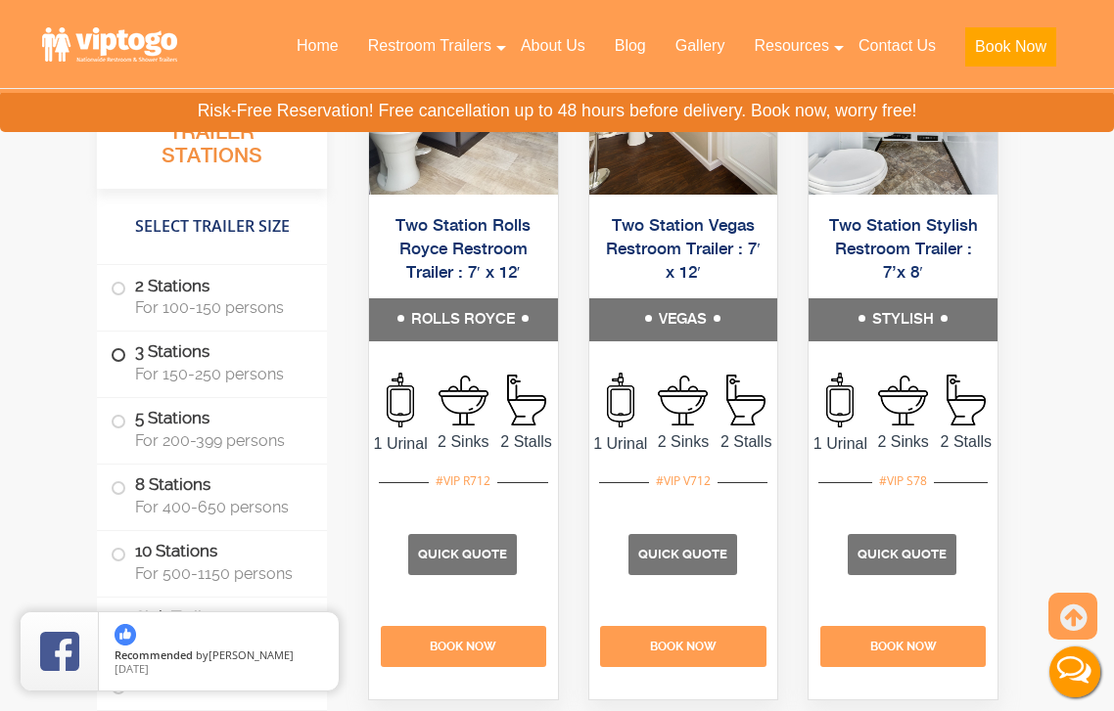
scroll to position [1781, 0]
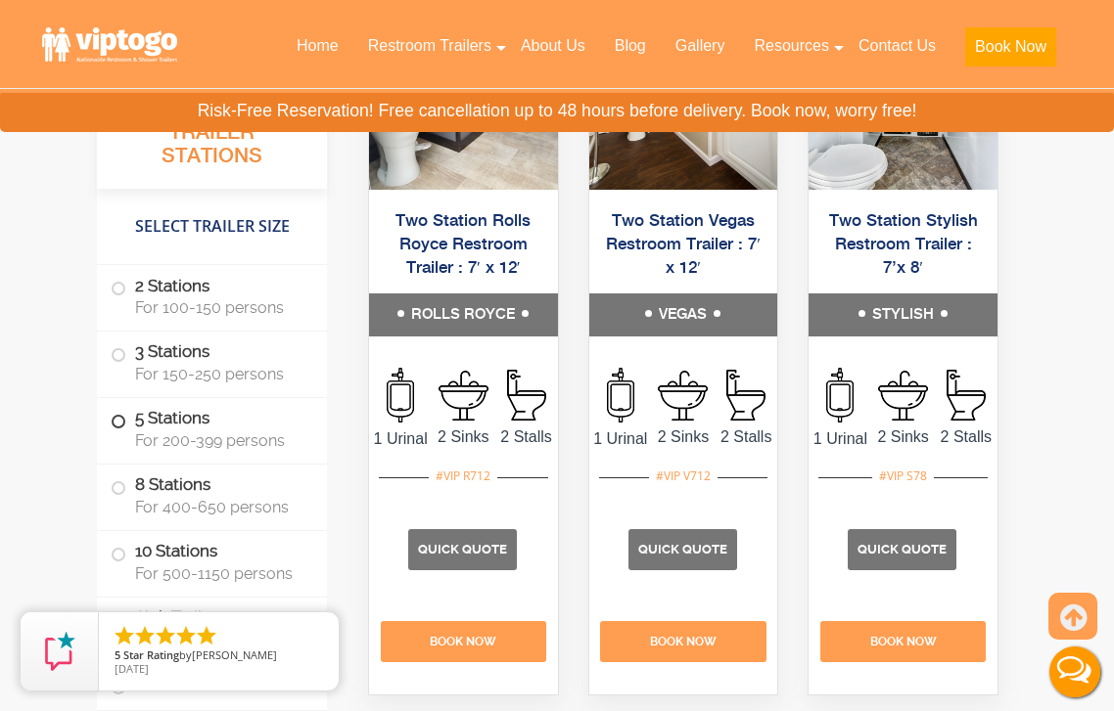
click at [121, 418] on span at bounding box center [118, 422] width 8 height 8
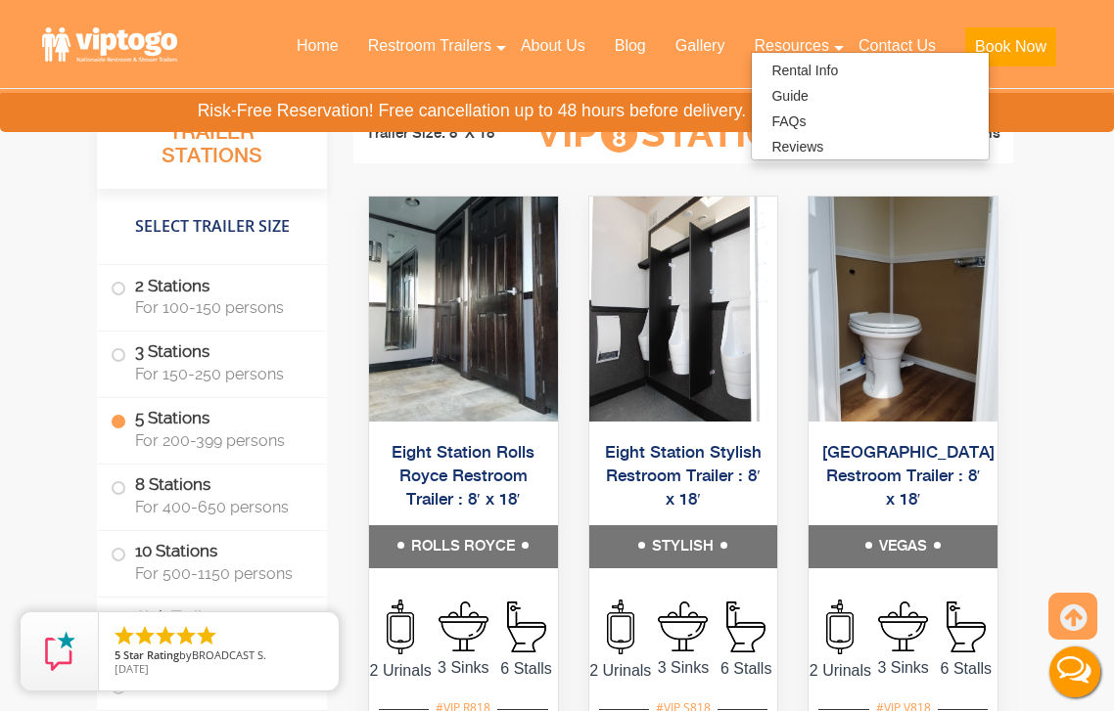
scroll to position [4699, 0]
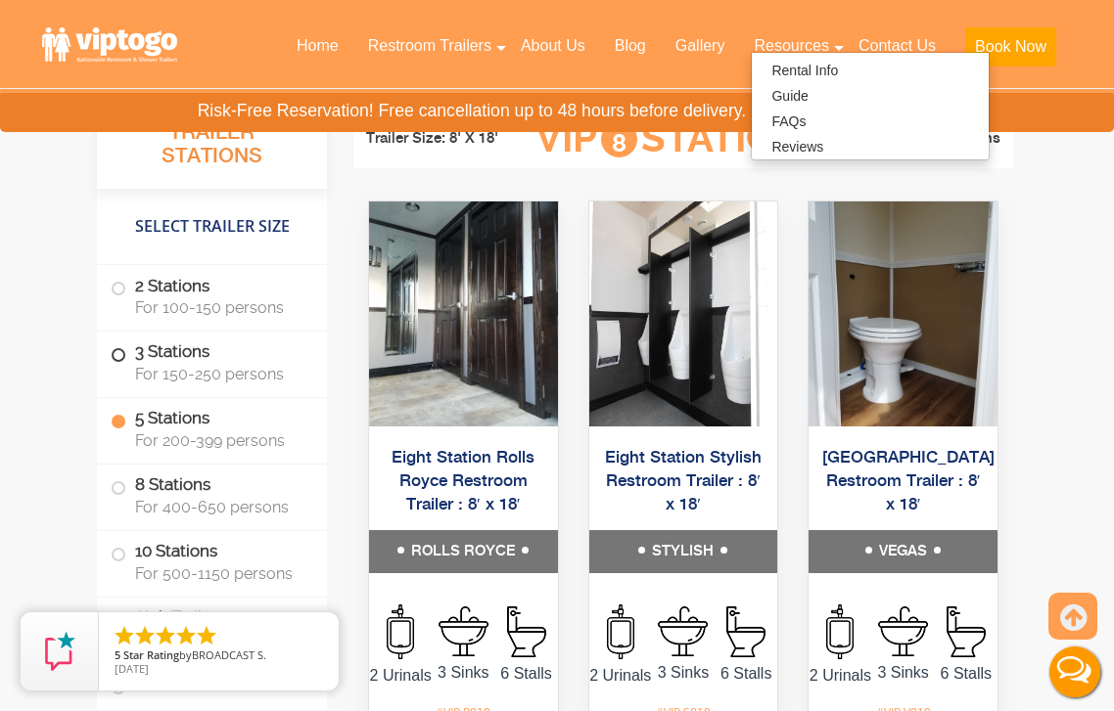
click at [121, 355] on span at bounding box center [118, 355] width 8 height 8
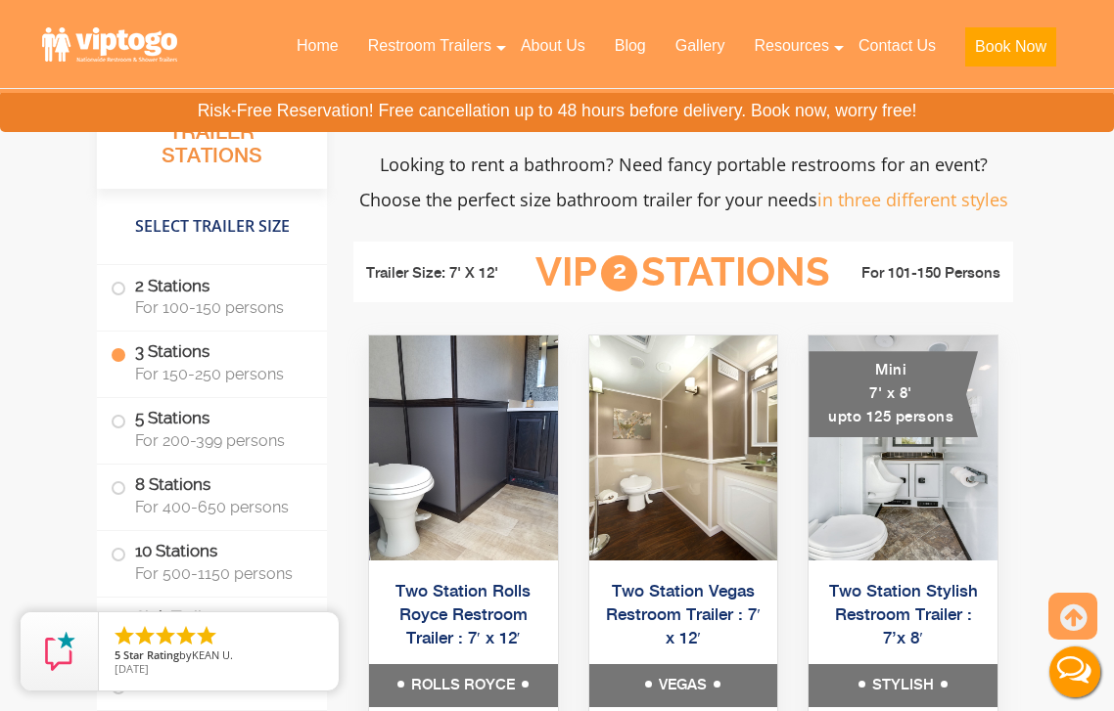
scroll to position [1527, 0]
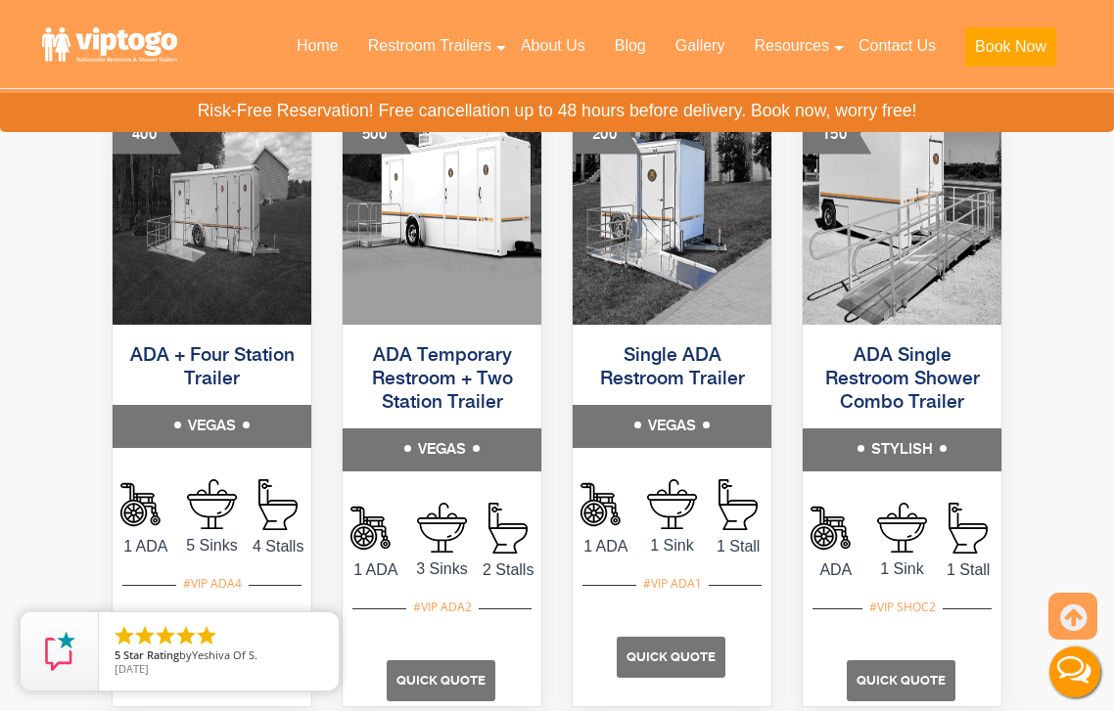
scroll to position [1126, 0]
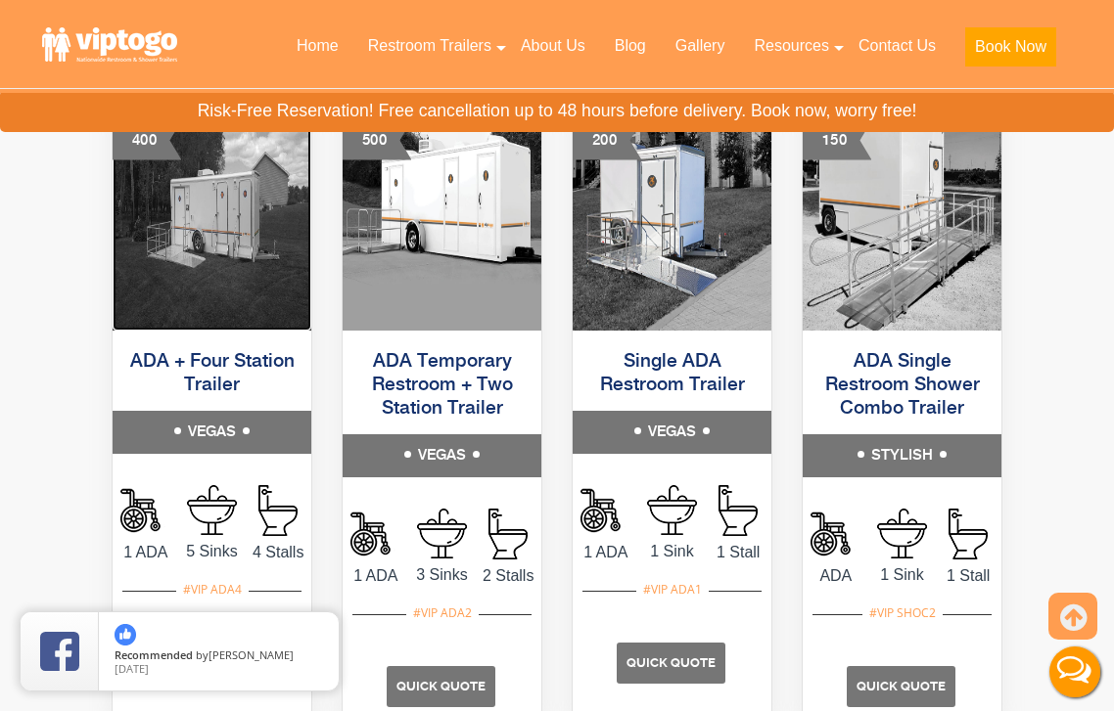
click at [222, 236] on img at bounding box center [212, 218] width 199 height 225
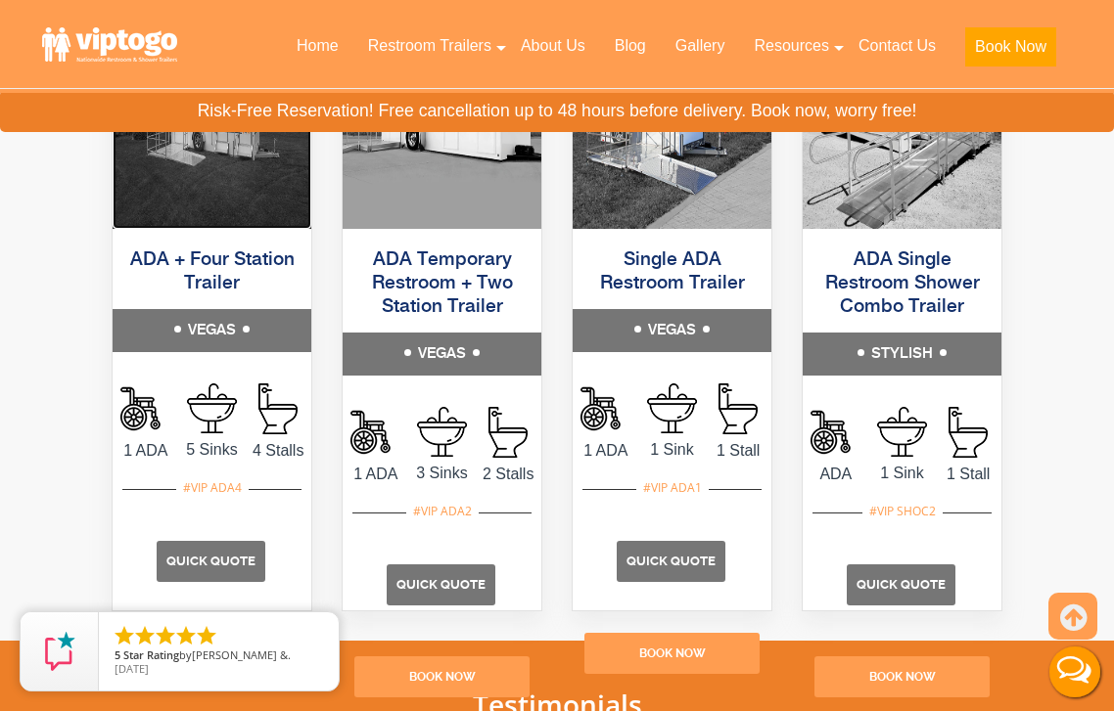
scroll to position [1242, 0]
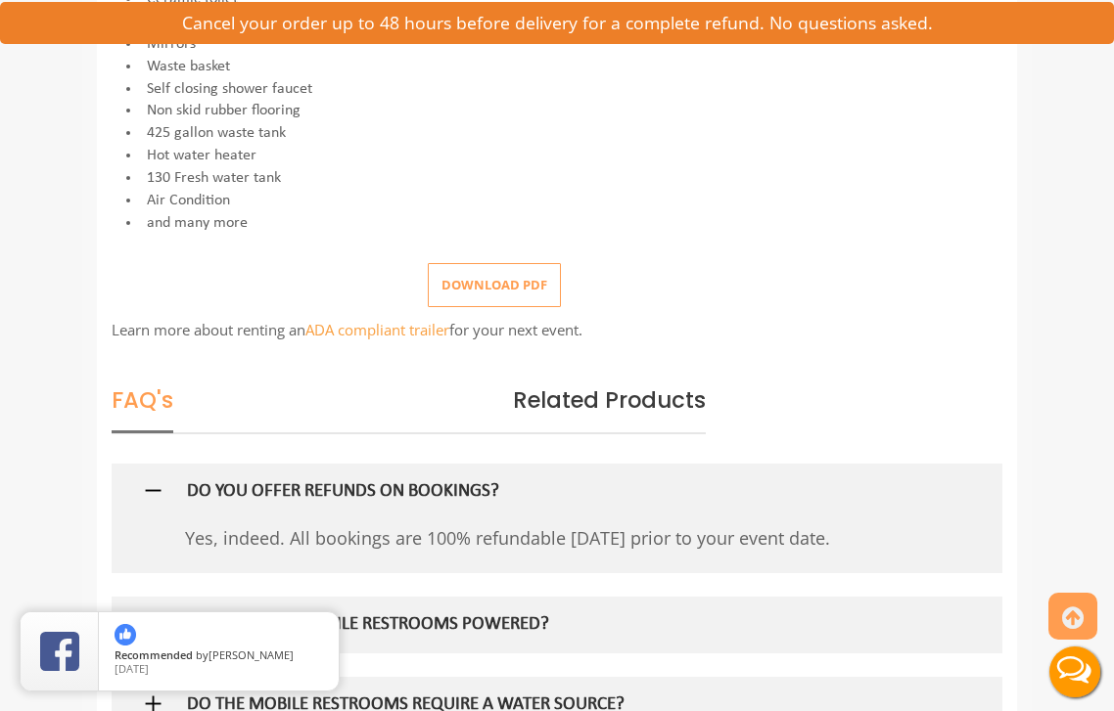
scroll to position [954, 0]
